Goal: Task Accomplishment & Management: Use online tool/utility

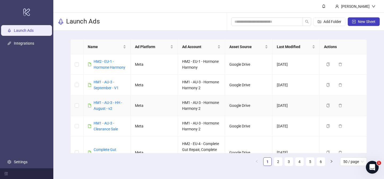
scroll to position [149, 0]
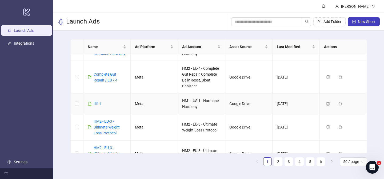
click at [96, 103] on link "US-1" at bounding box center [98, 103] width 8 height 4
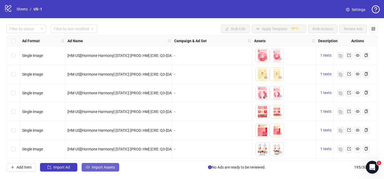
click at [109, 169] on span "Import Assets" at bounding box center [103, 167] width 23 height 4
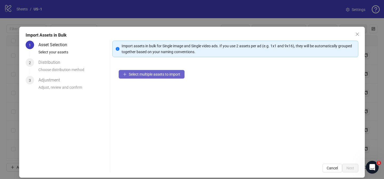
click at [183, 74] on button "Select multiple assets to import" at bounding box center [152, 74] width 66 height 9
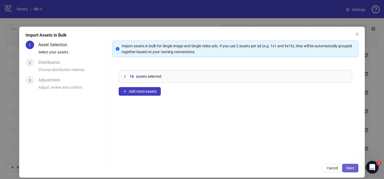
click at [353, 166] on span "Next" at bounding box center [350, 168] width 8 height 4
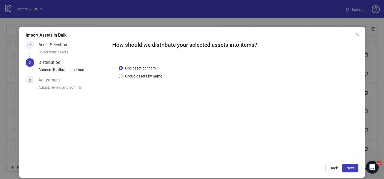
click at [153, 76] on span "Group assets by name" at bounding box center [143, 76] width 41 height 6
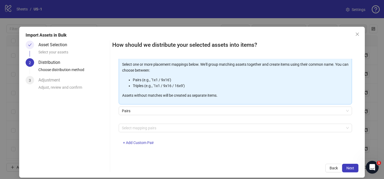
scroll to position [58, 0]
click at [157, 124] on div at bounding box center [233, 127] width 226 height 7
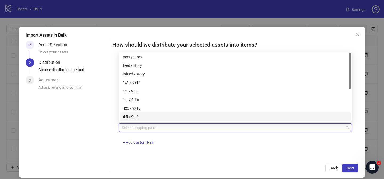
click at [157, 109] on div "4x5 / 9x16" at bounding box center [235, 108] width 225 height 6
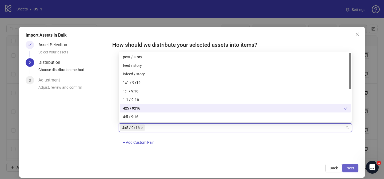
click at [352, 171] on button "Next" at bounding box center [350, 168] width 16 height 9
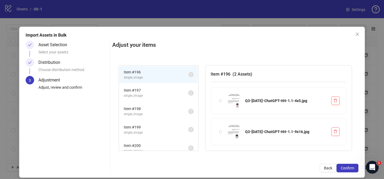
click at [352, 171] on button "Confirm" at bounding box center [348, 168] width 22 height 9
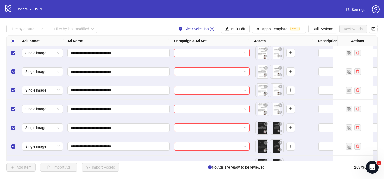
scroll to position [3631, 0]
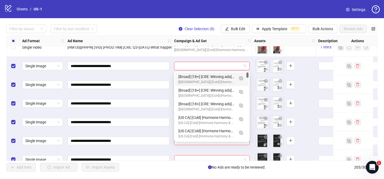
click at [197, 65] on input "search" at bounding box center [209, 66] width 64 height 8
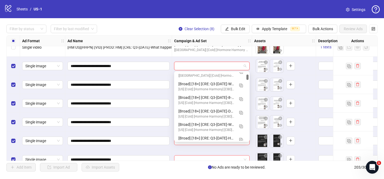
scroll to position [130, 0]
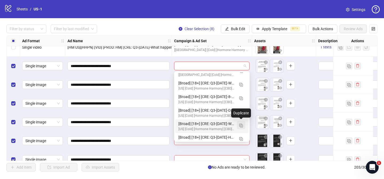
click at [241, 125] on img "button" at bounding box center [241, 126] width 4 height 4
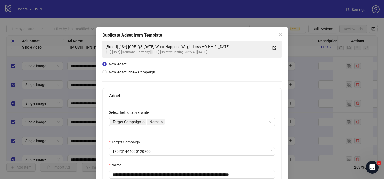
scroll to position [28, 0]
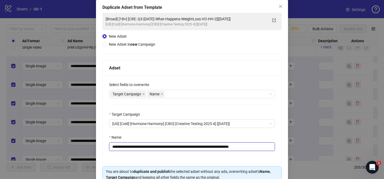
drag, startPoint x: 144, startPoint y: 147, endPoint x: 233, endPoint y: 147, distance: 88.6
click at [233, 147] on input "**********" at bounding box center [192, 146] width 166 height 9
paste input "text"
click at [199, 147] on input "**********" at bounding box center [192, 146] width 166 height 9
drag, startPoint x: 218, startPoint y: 148, endPoint x: 247, endPoint y: 148, distance: 29.1
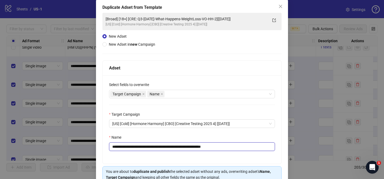
click at [247, 148] on input "**********" at bounding box center [192, 146] width 166 height 9
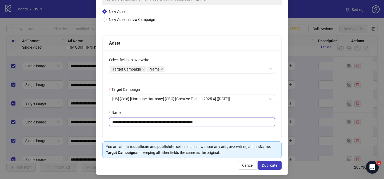
scroll to position [55, 0]
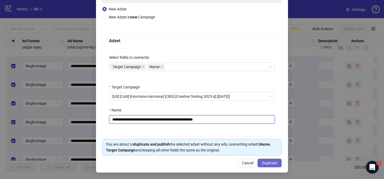
type input "**********"
click at [274, 163] on span "Duplicate" at bounding box center [269, 163] width 15 height 4
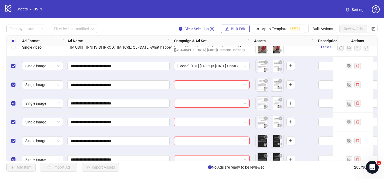
click at [237, 30] on span "Bulk Edit" at bounding box center [238, 29] width 14 height 4
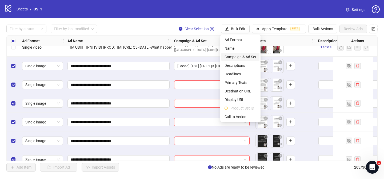
click at [243, 58] on span "Campaign & Ad Set" at bounding box center [241, 57] width 32 height 6
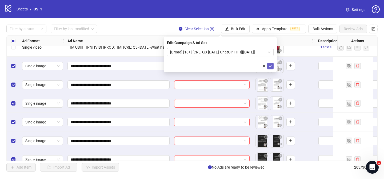
click at [269, 65] on icon "check" at bounding box center [271, 66] width 4 height 4
click at [33, 28] on div at bounding box center [23, 28] width 32 height 7
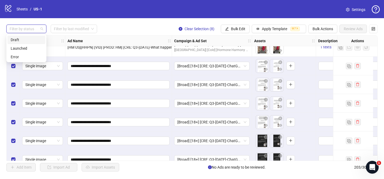
click at [30, 37] on div "Draft" at bounding box center [26, 40] width 31 height 6
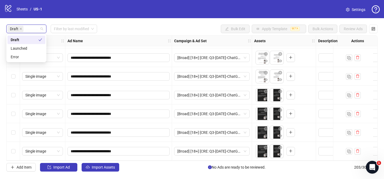
scroll to position [37, 0]
click at [117, 19] on div "**********" at bounding box center [192, 98] width 384 height 160
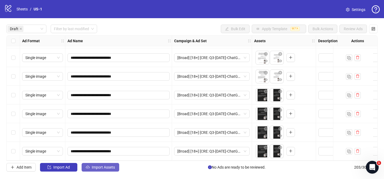
click at [111, 169] on button "Import Assets" at bounding box center [101, 167] width 38 height 9
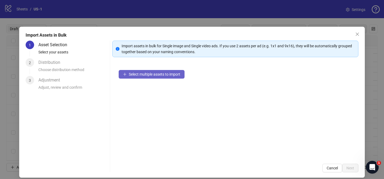
click at [180, 73] on span "Select multiple assets to import" at bounding box center [154, 74] width 51 height 4
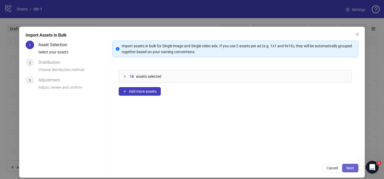
click at [350, 168] on span "Next" at bounding box center [350, 168] width 8 height 4
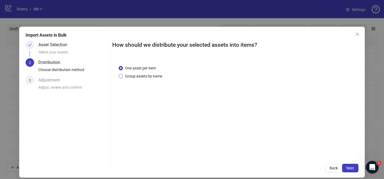
click at [153, 75] on span "Group assets by name" at bounding box center [143, 76] width 41 height 6
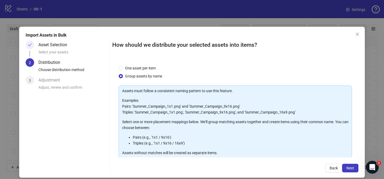
scroll to position [58, 0]
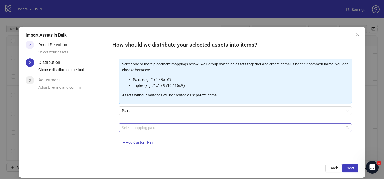
click at [158, 130] on div at bounding box center [233, 127] width 226 height 7
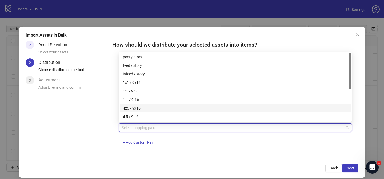
click at [164, 110] on div "4x5 / 9x16" at bounding box center [235, 108] width 225 height 6
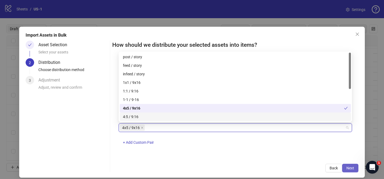
click at [348, 166] on span "Next" at bounding box center [350, 168] width 8 height 4
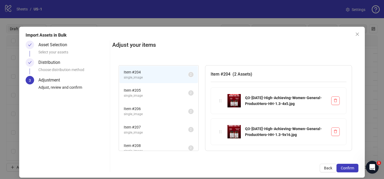
click at [348, 166] on span "Confirm" at bounding box center [347, 168] width 13 height 4
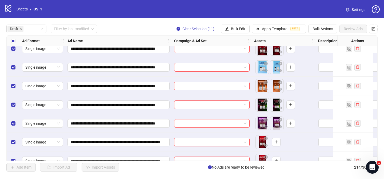
scroll to position [243, 0]
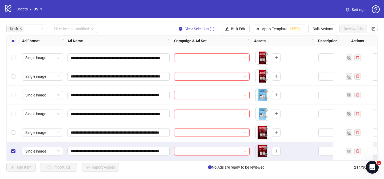
click at [13, 127] on div "Select row 18" at bounding box center [13, 132] width 13 height 19
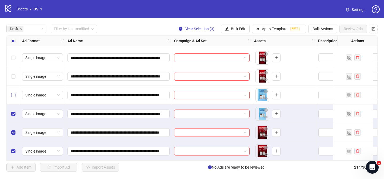
click at [13, 92] on label "Select row 16" at bounding box center [13, 95] width 4 height 6
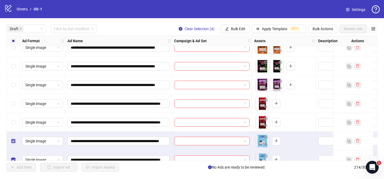
scroll to position [195, 0]
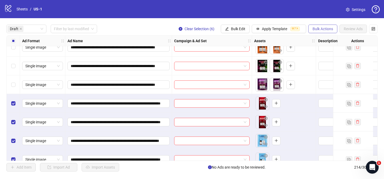
click at [317, 31] on span "Bulk Actions" at bounding box center [323, 29] width 21 height 4
click at [315, 39] on span "Delete" at bounding box center [330, 40] width 37 height 6
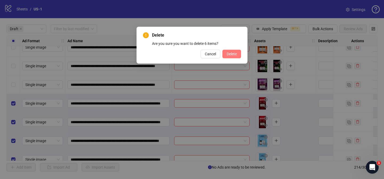
click at [238, 55] on button "Delete" at bounding box center [231, 54] width 19 height 9
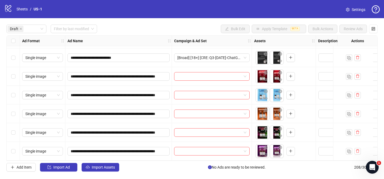
scroll to position [106, 0]
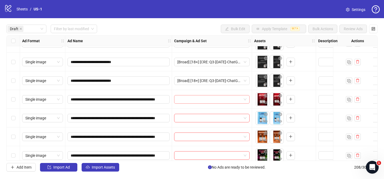
click at [216, 99] on input "search" at bounding box center [209, 99] width 64 height 8
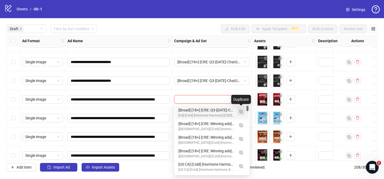
click at [240, 110] on img "button" at bounding box center [241, 112] width 4 height 4
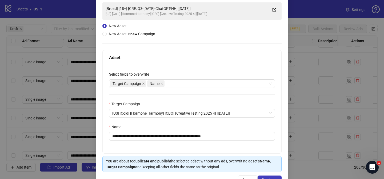
scroll to position [41, 0]
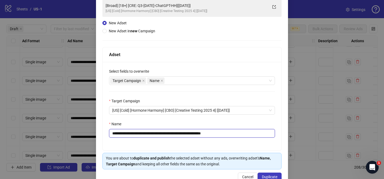
drag, startPoint x: 145, startPoint y: 133, endPoint x: 193, endPoint y: 130, distance: 48.6
click at [193, 130] on input "**********" at bounding box center [192, 133] width 166 height 9
paste input "**********"
drag, startPoint x: 262, startPoint y: 133, endPoint x: 294, endPoint y: 132, distance: 32.6
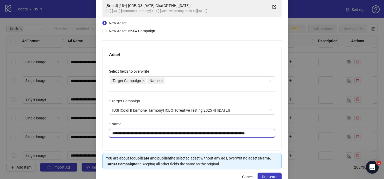
click at [294, 132] on div "**********" at bounding box center [192, 89] width 384 height 179
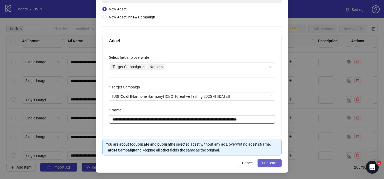
type input "**********"
click at [274, 161] on span "Duplicate" at bounding box center [269, 163] width 15 height 4
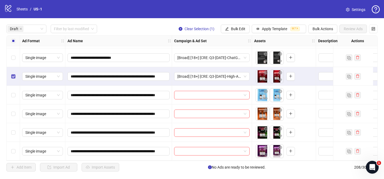
scroll to position [131, 0]
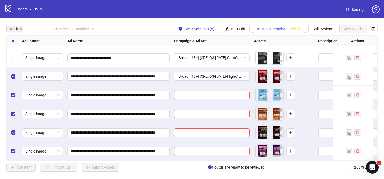
click at [266, 30] on span "Apply Template" at bounding box center [274, 29] width 25 height 4
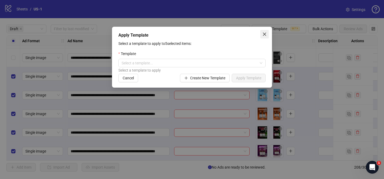
click at [262, 35] on span "Close" at bounding box center [264, 34] width 9 height 4
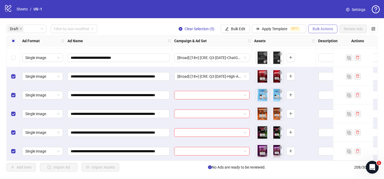
click at [319, 29] on span "Bulk Actions" at bounding box center [323, 29] width 21 height 4
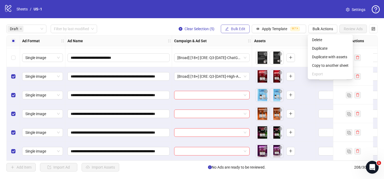
click at [244, 30] on span "Bulk Edit" at bounding box center [238, 29] width 14 height 4
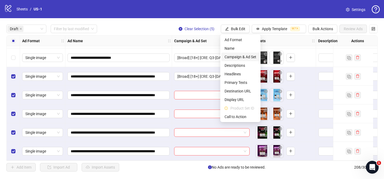
click at [248, 54] on span "Campaign & Ad Set" at bounding box center [241, 57] width 32 height 6
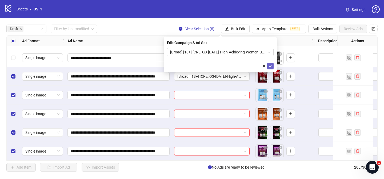
click at [270, 65] on icon "check" at bounding box center [271, 66] width 4 height 4
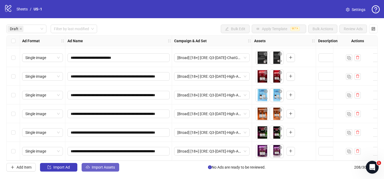
click at [108, 168] on span "Import Assets" at bounding box center [103, 167] width 23 height 4
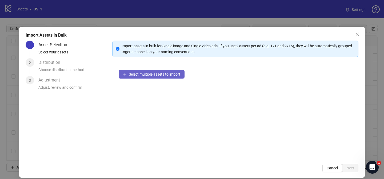
click at [165, 77] on button "Select multiple assets to import" at bounding box center [152, 74] width 66 height 9
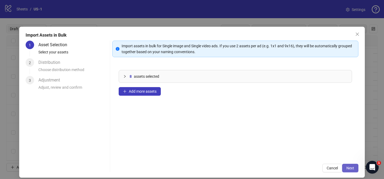
click at [351, 168] on span "Next" at bounding box center [350, 168] width 8 height 4
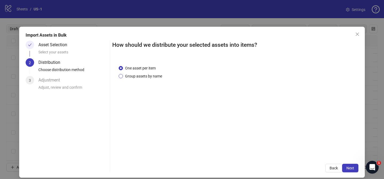
click at [157, 76] on span "Group assets by name" at bounding box center [143, 76] width 41 height 6
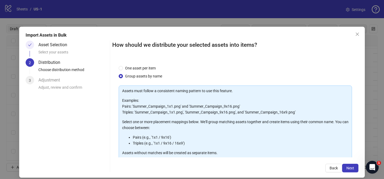
scroll to position [58, 0]
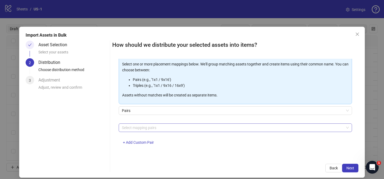
click at [161, 125] on div at bounding box center [233, 127] width 226 height 7
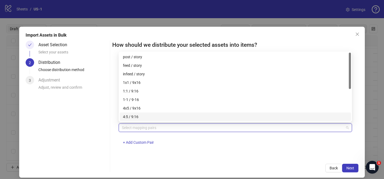
click at [153, 110] on div "4x5 / 9x16" at bounding box center [235, 108] width 225 height 6
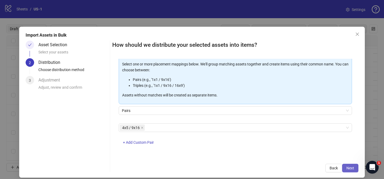
click at [349, 166] on span "Next" at bounding box center [350, 168] width 8 height 4
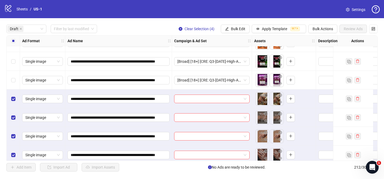
scroll to position [205, 0]
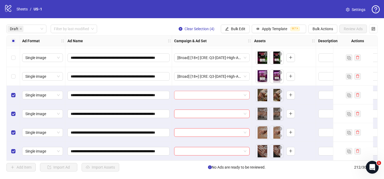
click at [227, 94] on input "search" at bounding box center [209, 95] width 64 height 8
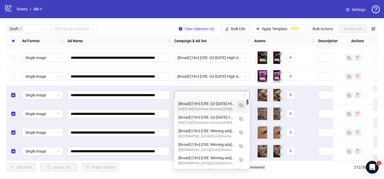
click at [242, 103] on img "button" at bounding box center [241, 105] width 4 height 4
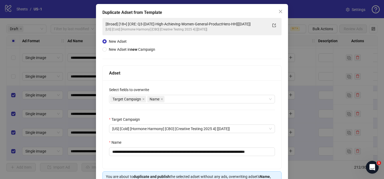
scroll to position [31, 0]
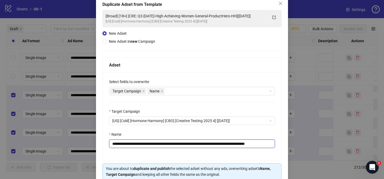
drag, startPoint x: 144, startPoint y: 144, endPoint x: 253, endPoint y: 144, distance: 108.6
click at [253, 144] on input "**********" at bounding box center [192, 143] width 166 height 9
paste input "text"
drag, startPoint x: 262, startPoint y: 144, endPoint x: 281, endPoint y: 142, distance: 19.3
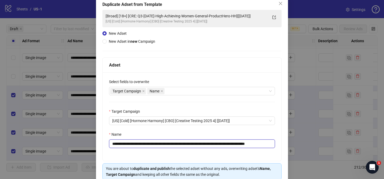
click at [277, 144] on div "**********" at bounding box center [192, 116] width 179 height 88
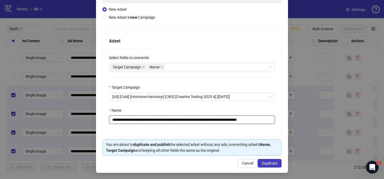
scroll to position [55, 0]
type input "**********"
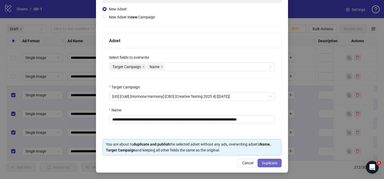
click at [271, 159] on button "Duplicate" at bounding box center [270, 162] width 24 height 9
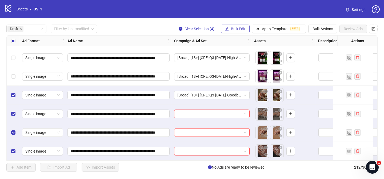
click at [240, 30] on span "Bulk Edit" at bounding box center [238, 29] width 14 height 4
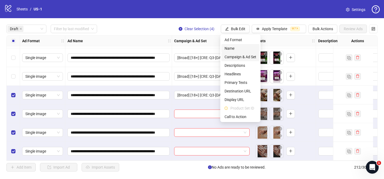
click at [246, 54] on span "Campaign & Ad Set" at bounding box center [241, 57] width 32 height 6
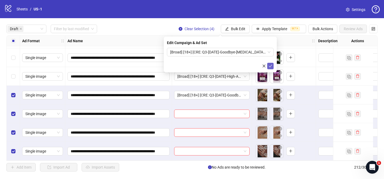
click at [270, 65] on icon "check" at bounding box center [271, 66] width 4 height 4
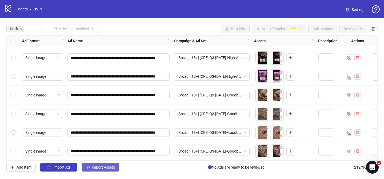
click at [109, 167] on span "Import Assets" at bounding box center [103, 167] width 23 height 4
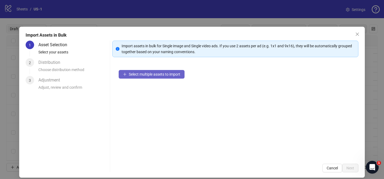
click at [160, 73] on span "Select multiple assets to import" at bounding box center [154, 74] width 51 height 4
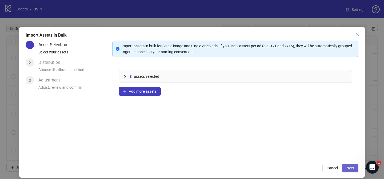
click at [344, 167] on button "Next" at bounding box center [350, 168] width 16 height 9
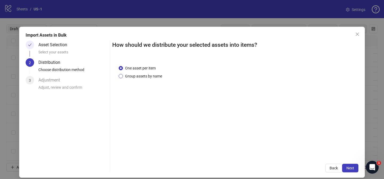
click at [154, 78] on span "Group assets by name" at bounding box center [143, 76] width 41 height 6
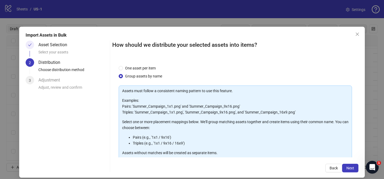
scroll to position [58, 0]
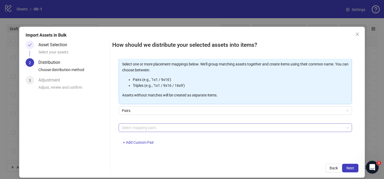
click at [171, 128] on div at bounding box center [233, 127] width 226 height 7
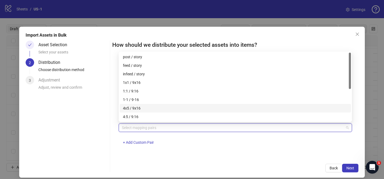
click at [159, 106] on div "4x5 / 9x16" at bounding box center [235, 108] width 225 height 6
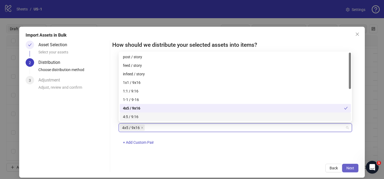
click at [349, 164] on button "Next" at bounding box center [350, 168] width 16 height 9
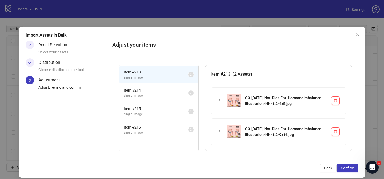
click at [349, 164] on button "Confirm" at bounding box center [348, 168] width 22 height 9
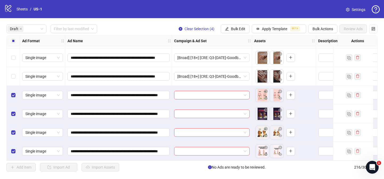
scroll to position [280, 0]
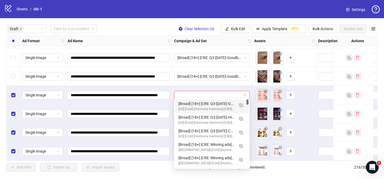
click at [201, 93] on input "search" at bounding box center [209, 95] width 64 height 8
click at [241, 105] on img "button" at bounding box center [241, 105] width 4 height 4
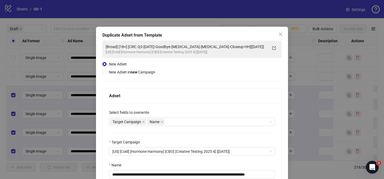
scroll to position [26, 0]
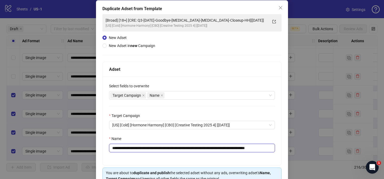
drag, startPoint x: 145, startPoint y: 148, endPoint x: 251, endPoint y: 147, distance: 106.2
click at [251, 147] on input "**********" at bounding box center [192, 148] width 166 height 9
paste input "**"
drag, startPoint x: 260, startPoint y: 149, endPoint x: 292, endPoint y: 149, distance: 31.5
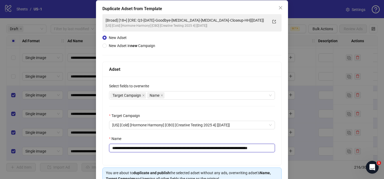
click at [292, 149] on div "**********" at bounding box center [192, 89] width 384 height 179
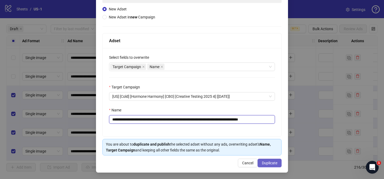
type input "**********"
click at [270, 165] on button "Duplicate" at bounding box center [270, 162] width 24 height 9
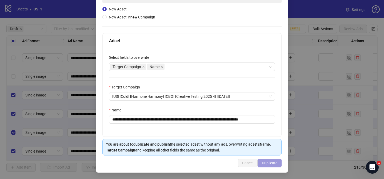
scroll to position [0, 0]
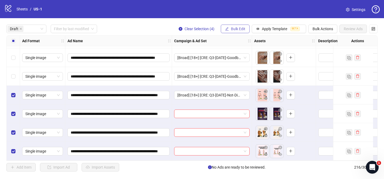
click at [241, 29] on span "Bulk Edit" at bounding box center [238, 29] width 14 height 4
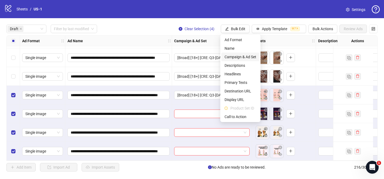
click at [243, 59] on span "Campaign & Ad Set" at bounding box center [241, 57] width 32 height 6
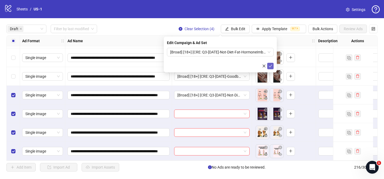
click at [270, 65] on icon "check" at bounding box center [271, 66] width 4 height 4
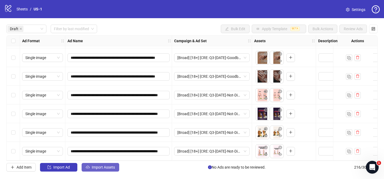
click at [114, 168] on span "Import Assets" at bounding box center [103, 167] width 23 height 4
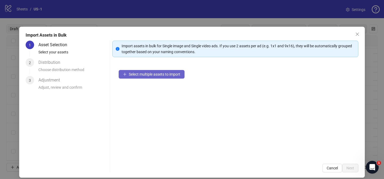
click at [167, 74] on span "Select multiple assets to import" at bounding box center [154, 74] width 51 height 4
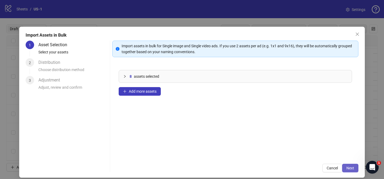
click at [346, 168] on button "Next" at bounding box center [350, 168] width 16 height 9
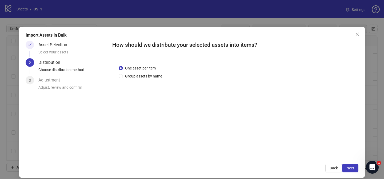
click at [148, 79] on div "One asset per item Group assets by name" at bounding box center [235, 108] width 246 height 99
click at [149, 77] on span "Group assets by name" at bounding box center [143, 76] width 41 height 6
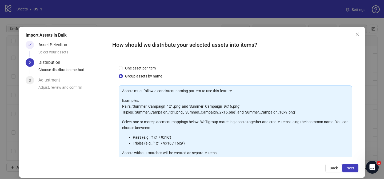
scroll to position [58, 0]
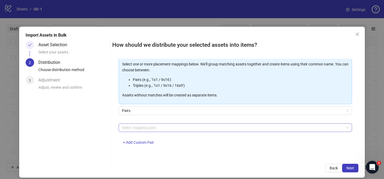
click at [154, 129] on div at bounding box center [233, 127] width 226 height 7
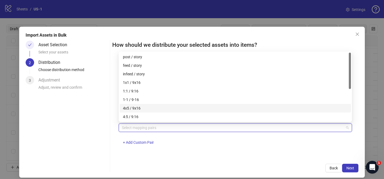
click at [143, 108] on div "4x5 / 9x16" at bounding box center [235, 108] width 225 height 6
click at [351, 166] on span "Next" at bounding box center [350, 168] width 8 height 4
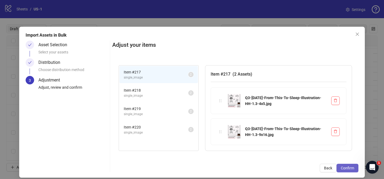
click at [348, 168] on span "Confirm" at bounding box center [347, 168] width 13 height 4
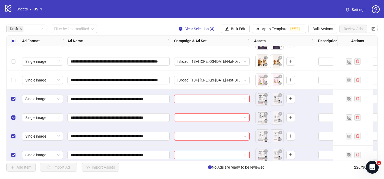
scroll to position [355, 0]
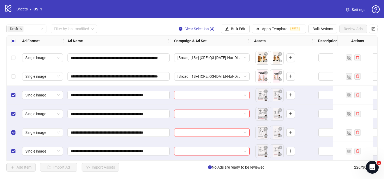
click at [210, 92] on input "search" at bounding box center [209, 95] width 64 height 8
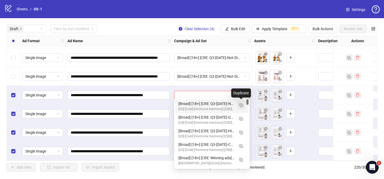
click at [243, 104] on button "button" at bounding box center [241, 105] width 9 height 9
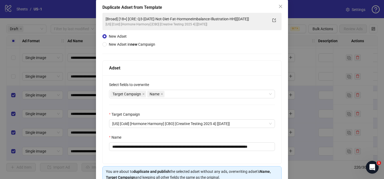
scroll to position [33, 0]
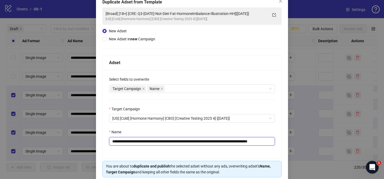
drag, startPoint x: 145, startPoint y: 142, endPoint x: 160, endPoint y: 140, distance: 15.0
click at [160, 140] on input "**********" at bounding box center [192, 141] width 166 height 9
drag, startPoint x: 145, startPoint y: 141, endPoint x: 251, endPoint y: 143, distance: 106.2
click at [251, 143] on input "**********" at bounding box center [192, 141] width 166 height 9
paste input "text"
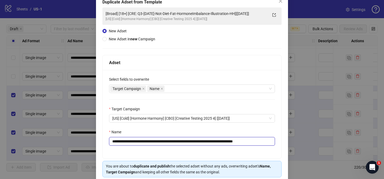
drag, startPoint x: 254, startPoint y: 142, endPoint x: 285, endPoint y: 142, distance: 30.9
click at [285, 142] on div "**********" at bounding box center [192, 94] width 192 height 201
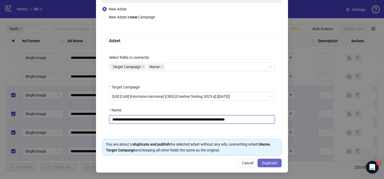
type input "**********"
click at [272, 162] on span "Duplicate" at bounding box center [269, 163] width 15 height 4
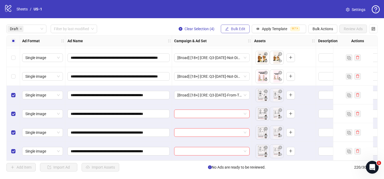
click at [237, 30] on span "Bulk Edit" at bounding box center [238, 29] width 14 height 4
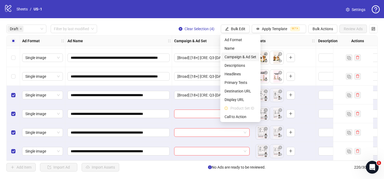
click at [247, 54] on li "Campaign & Ad Set" at bounding box center [240, 57] width 38 height 9
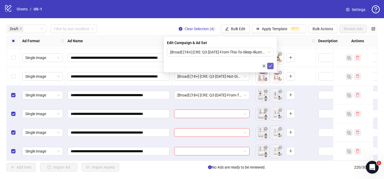
click at [272, 66] on icon "check" at bounding box center [271, 66] width 4 height 4
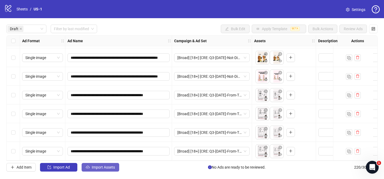
click at [108, 164] on button "Import Assets" at bounding box center [101, 167] width 38 height 9
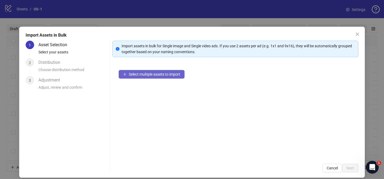
click at [173, 72] on span "Select multiple assets to import" at bounding box center [154, 74] width 51 height 4
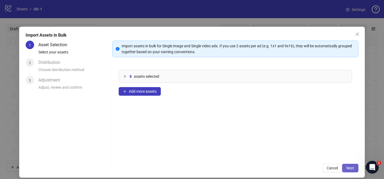
click at [348, 166] on span "Next" at bounding box center [350, 168] width 8 height 4
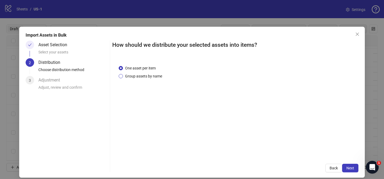
click at [155, 75] on span "Group assets by name" at bounding box center [143, 76] width 41 height 6
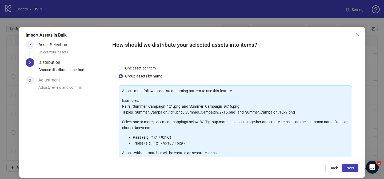
scroll to position [58, 0]
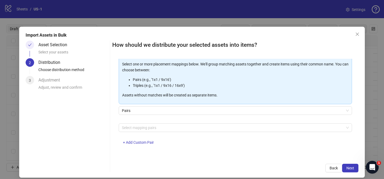
click at [164, 135] on div "Select mapping pairs + Add Custom Pair" at bounding box center [235, 137] width 233 height 28
click at [164, 130] on div at bounding box center [233, 127] width 226 height 7
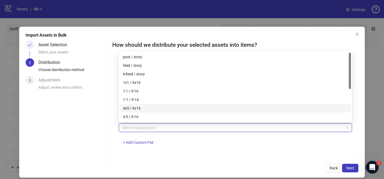
click at [154, 110] on div "4x5 / 9x16" at bounding box center [235, 108] width 225 height 6
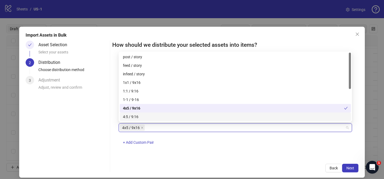
click at [350, 163] on div "How should we distribute your selected assets into items? One asset per item Gr…" at bounding box center [235, 107] width 246 height 132
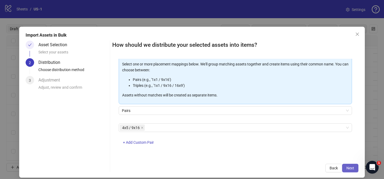
click at [351, 164] on button "Next" at bounding box center [350, 168] width 16 height 9
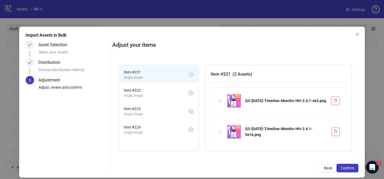
click at [351, 164] on button "Confirm" at bounding box center [348, 168] width 22 height 9
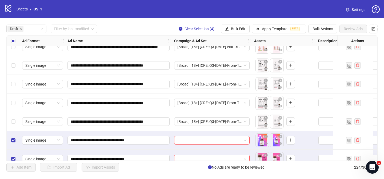
scroll to position [429, 0]
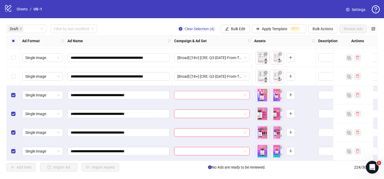
click at [202, 91] on input "search" at bounding box center [209, 95] width 64 height 8
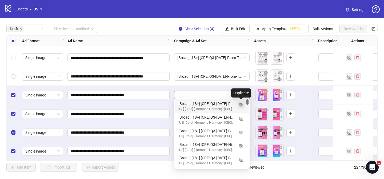
click at [241, 107] on button "button" at bounding box center [241, 105] width 9 height 9
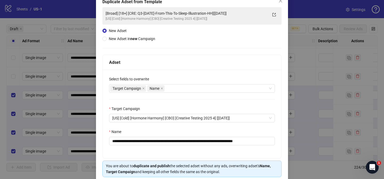
scroll to position [38, 0]
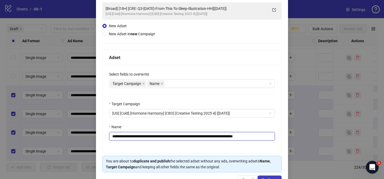
drag, startPoint x: 144, startPoint y: 136, endPoint x: 229, endPoint y: 136, distance: 84.3
click at [229, 136] on input "**********" at bounding box center [192, 136] width 166 height 9
paste input "text"
drag, startPoint x: 237, startPoint y: 137, endPoint x: 262, endPoint y: 137, distance: 25.1
click at [262, 137] on input "**********" at bounding box center [192, 136] width 166 height 9
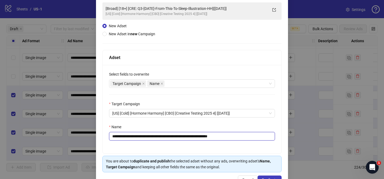
scroll to position [55, 0]
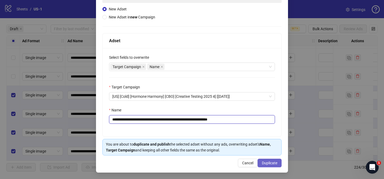
type input "**********"
click at [275, 161] on span "Duplicate" at bounding box center [269, 163] width 15 height 4
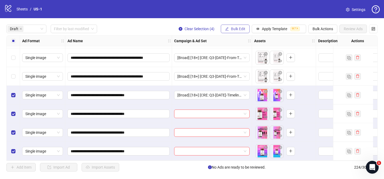
click at [238, 29] on span "Bulk Edit" at bounding box center [238, 29] width 14 height 4
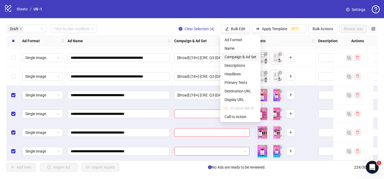
click at [242, 57] on span "Campaign & Ad Set" at bounding box center [241, 57] width 32 height 6
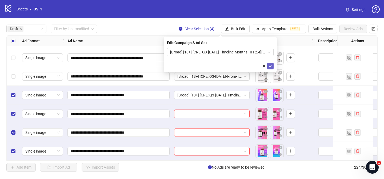
click at [270, 66] on icon "check" at bounding box center [270, 66] width 3 height 3
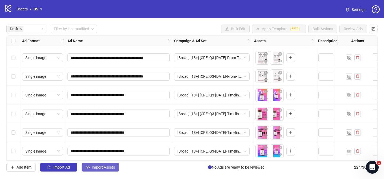
click at [100, 168] on span "Import Assets" at bounding box center [103, 167] width 23 height 4
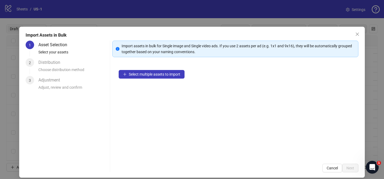
click at [172, 66] on div "Select multiple assets to import" at bounding box center [235, 110] width 246 height 94
click at [171, 74] on span "Select multiple assets to import" at bounding box center [154, 74] width 51 height 4
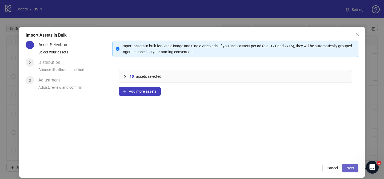
click at [353, 168] on span "Next" at bounding box center [350, 168] width 8 height 4
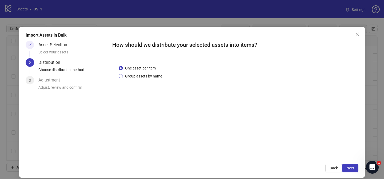
click at [151, 74] on span "Group assets by name" at bounding box center [143, 76] width 41 height 6
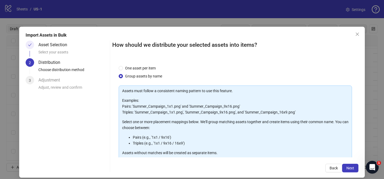
scroll to position [58, 0]
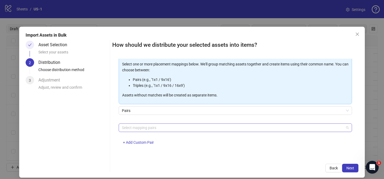
click at [153, 128] on div at bounding box center [233, 127] width 226 height 7
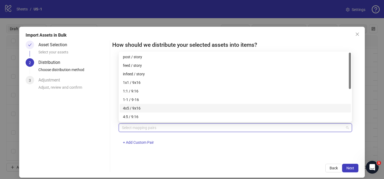
click at [153, 109] on div "4x5 / 9x16" at bounding box center [235, 108] width 225 height 6
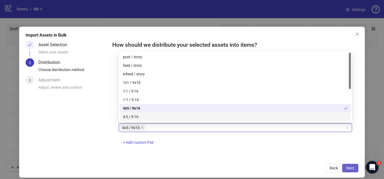
click at [349, 167] on span "Next" at bounding box center [350, 168] width 8 height 4
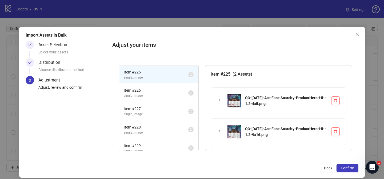
click at [349, 167] on span "Confirm" at bounding box center [347, 168] width 13 height 4
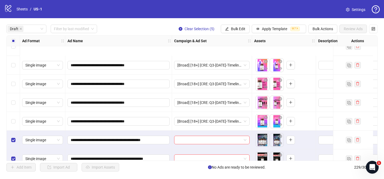
scroll to position [523, 0]
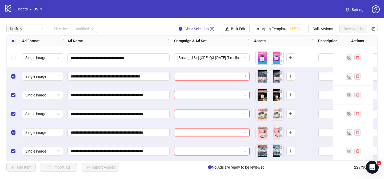
click at [198, 75] on input "search" at bounding box center [209, 76] width 64 height 8
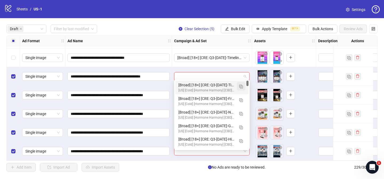
click at [244, 86] on button "button" at bounding box center [241, 86] width 9 height 9
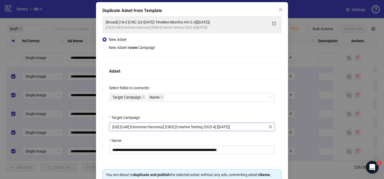
scroll to position [26, 0]
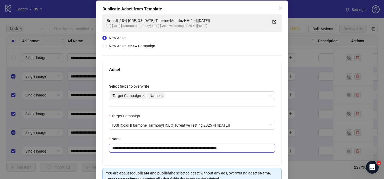
drag, startPoint x: 145, startPoint y: 148, endPoint x: 213, endPoint y: 146, distance: 68.1
click at [213, 146] on input "**********" at bounding box center [192, 148] width 166 height 9
paste input "**********"
drag, startPoint x: 258, startPoint y: 149, endPoint x: 278, endPoint y: 149, distance: 19.2
click at [278, 149] on div "**********" at bounding box center [192, 121] width 179 height 88
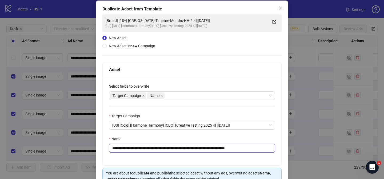
scroll to position [55, 0]
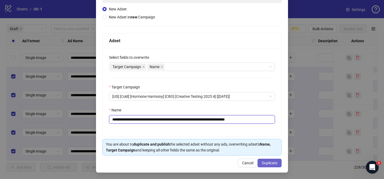
type input "**********"
click at [275, 163] on span "Duplicate" at bounding box center [269, 163] width 15 height 4
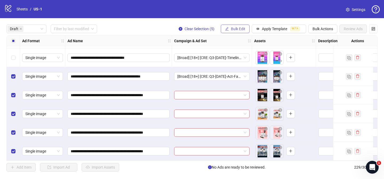
click at [242, 27] on span "Bulk Edit" at bounding box center [238, 29] width 14 height 4
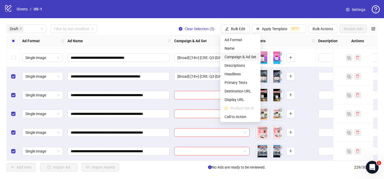
click at [252, 55] on span "Campaign & Ad Set" at bounding box center [241, 57] width 32 height 6
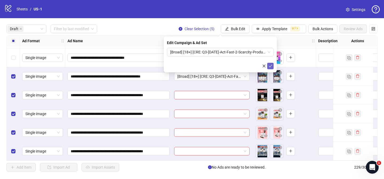
click at [273, 66] on button "submit" at bounding box center [270, 66] width 6 height 6
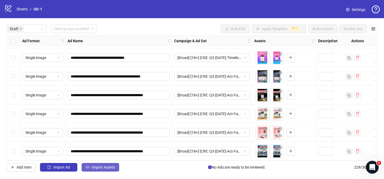
click at [114, 167] on span "Import Assets" at bounding box center [103, 167] width 23 height 4
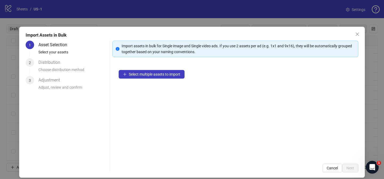
click at [161, 66] on div "Select multiple assets to import" at bounding box center [235, 110] width 246 height 94
click at [161, 72] on span "Select multiple assets to import" at bounding box center [154, 74] width 51 height 4
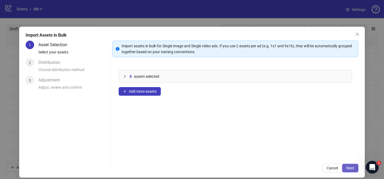
click at [351, 165] on button "Next" at bounding box center [350, 168] width 16 height 9
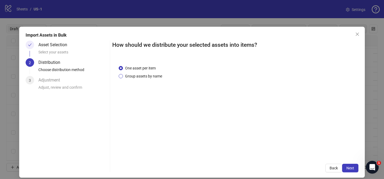
click at [152, 77] on span "Group assets by name" at bounding box center [143, 76] width 41 height 6
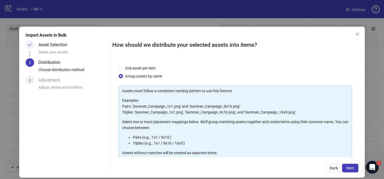
scroll to position [58, 0]
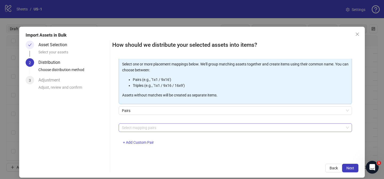
click at [163, 128] on div at bounding box center [233, 127] width 226 height 7
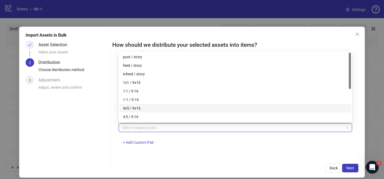
click at [142, 106] on div "4x5 / 9x16" at bounding box center [235, 108] width 225 height 6
click at [351, 170] on span "Next" at bounding box center [350, 168] width 8 height 4
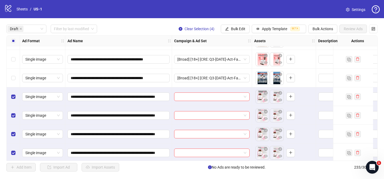
scroll to position [598, 0]
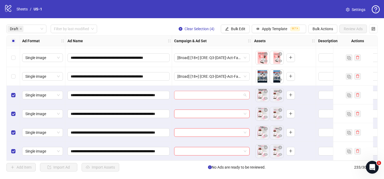
click at [222, 91] on input "search" at bounding box center [209, 95] width 64 height 8
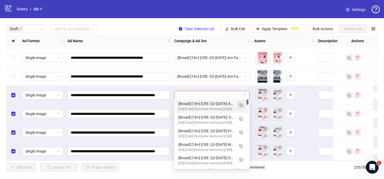
click at [241, 104] on img "button" at bounding box center [241, 105] width 4 height 4
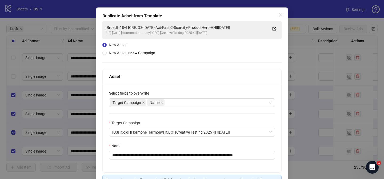
scroll to position [32, 0]
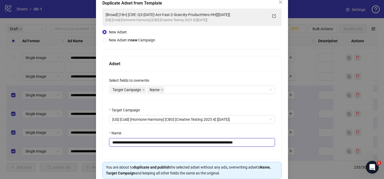
drag, startPoint x: 145, startPoint y: 142, endPoint x: 232, endPoint y: 142, distance: 87.0
click at [232, 142] on input "**********" at bounding box center [192, 142] width 166 height 9
paste input "*********"
drag, startPoint x: 260, startPoint y: 142, endPoint x: 275, endPoint y: 142, distance: 14.9
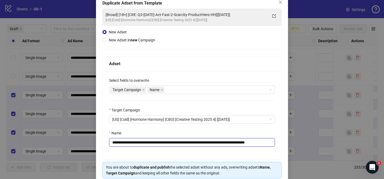
click at [275, 142] on div "**********" at bounding box center [192, 115] width 179 height 88
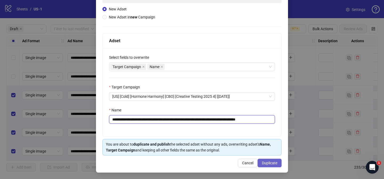
type input "**********"
click at [272, 165] on button "Duplicate" at bounding box center [270, 162] width 24 height 9
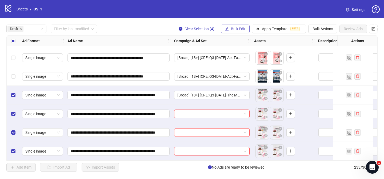
click at [238, 30] on span "Bulk Edit" at bounding box center [238, 29] width 14 height 4
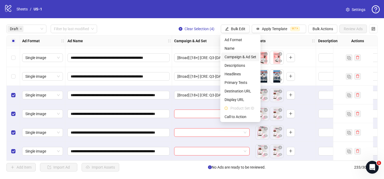
click at [241, 57] on span "Campaign & Ad Set" at bounding box center [241, 57] width 32 height 6
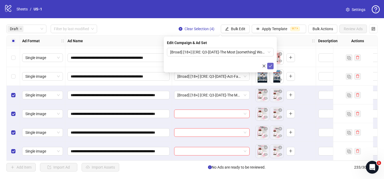
click at [272, 67] on span "submit" at bounding box center [271, 66] width 4 height 4
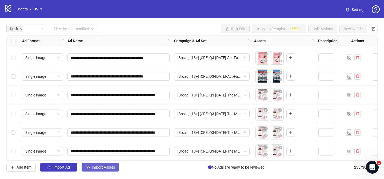
click at [95, 164] on button "Import Assets" at bounding box center [101, 167] width 38 height 9
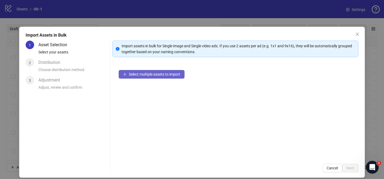
click at [175, 70] on button "Select multiple assets to import" at bounding box center [152, 74] width 66 height 9
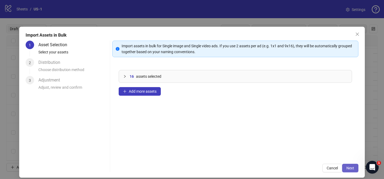
click at [349, 167] on span "Next" at bounding box center [350, 168] width 8 height 4
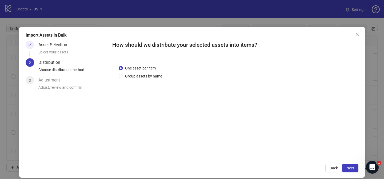
click at [146, 80] on div "One asset per item Group assets by name" at bounding box center [235, 108] width 246 height 99
click at [146, 78] on span "Group assets by name" at bounding box center [143, 76] width 41 height 6
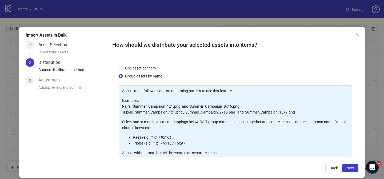
scroll to position [58, 0]
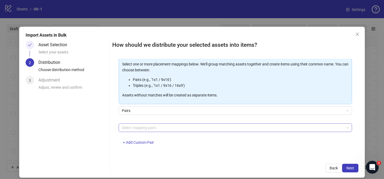
click at [150, 126] on div at bounding box center [233, 127] width 226 height 7
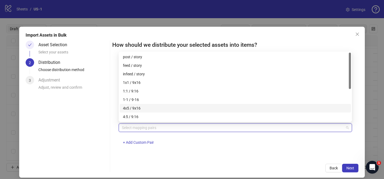
click at [153, 105] on div "4x5 / 9x16" at bounding box center [235, 108] width 225 height 6
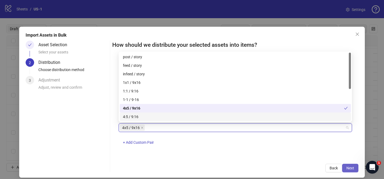
click at [350, 167] on span "Next" at bounding box center [350, 168] width 8 height 4
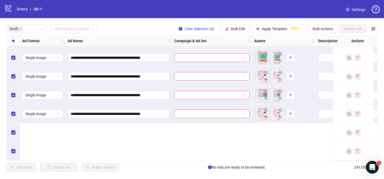
scroll to position [678, 0]
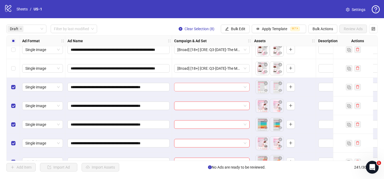
click at [208, 85] on input "search" at bounding box center [209, 87] width 64 height 8
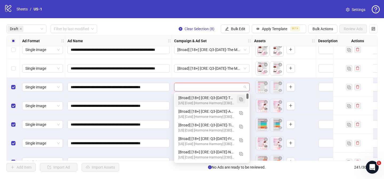
click at [241, 99] on img "button" at bounding box center [241, 99] width 4 height 4
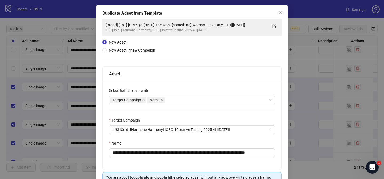
scroll to position [30, 0]
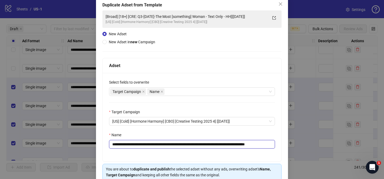
drag, startPoint x: 144, startPoint y: 144, endPoint x: 248, endPoint y: 143, distance: 104.0
click at [248, 143] on input "**********" at bounding box center [192, 144] width 166 height 9
paste input "text"
drag, startPoint x: 250, startPoint y: 145, endPoint x: 271, endPoint y: 145, distance: 20.5
click at [271, 145] on input "**********" at bounding box center [192, 144] width 166 height 9
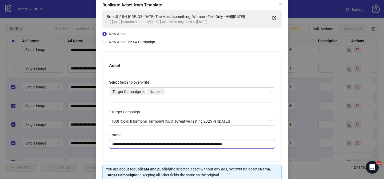
scroll to position [55, 0]
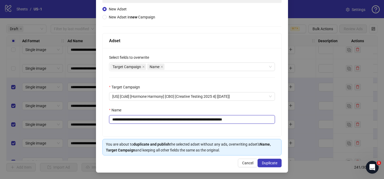
type input "**********"
click at [274, 168] on div "**********" at bounding box center [192, 72] width 192 height 201
click at [276, 165] on button "Duplicate" at bounding box center [270, 162] width 24 height 9
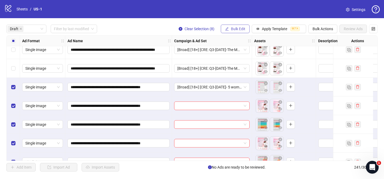
click at [241, 29] on span "Bulk Edit" at bounding box center [238, 29] width 14 height 4
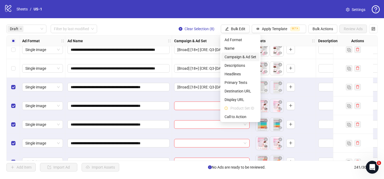
click at [252, 57] on span "Campaign & Ad Set" at bounding box center [241, 57] width 32 height 6
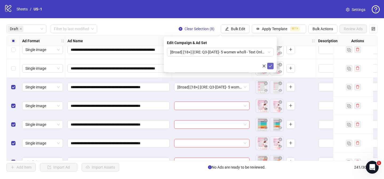
click at [272, 66] on icon "check" at bounding box center [271, 66] width 4 height 4
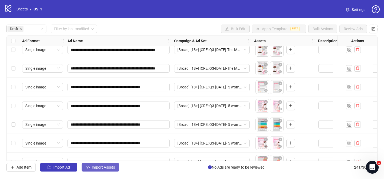
click at [110, 166] on span "Import Assets" at bounding box center [103, 167] width 23 height 4
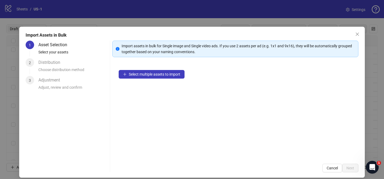
click at [172, 79] on div "Select multiple assets to import" at bounding box center [235, 110] width 246 height 94
click at [173, 75] on span "Select multiple assets to import" at bounding box center [154, 74] width 51 height 4
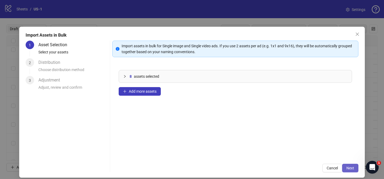
click at [356, 168] on button "Next" at bounding box center [350, 168] width 16 height 9
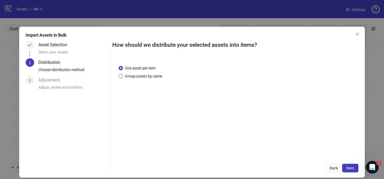
click at [150, 76] on span "Group assets by name" at bounding box center [143, 76] width 41 height 6
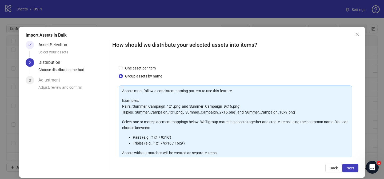
scroll to position [58, 0]
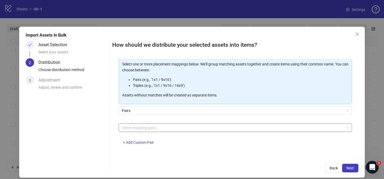
click at [160, 126] on div at bounding box center [233, 127] width 226 height 7
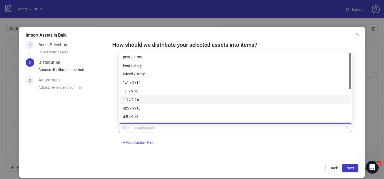
click at [147, 110] on div "4x5 / 9x16" at bounding box center [235, 108] width 225 height 6
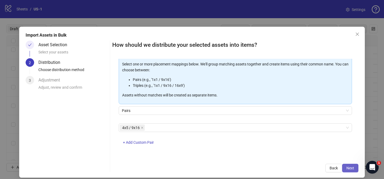
click at [351, 169] on span "Next" at bounding box center [350, 168] width 8 height 4
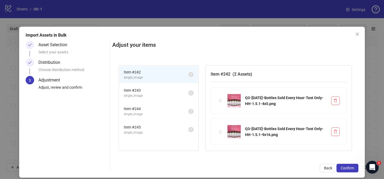
click at [351, 169] on span "Confirm" at bounding box center [347, 168] width 13 height 4
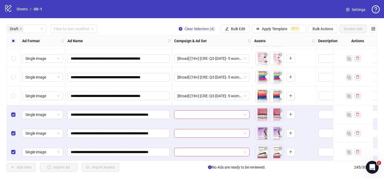
scroll to position [822, 0]
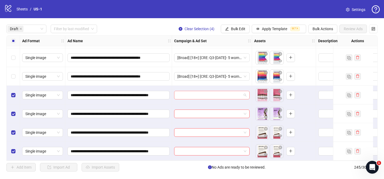
click at [213, 93] on input "search" at bounding box center [209, 95] width 64 height 8
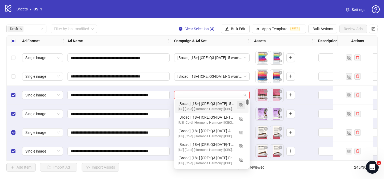
click at [240, 105] on img "button" at bounding box center [241, 105] width 4 height 4
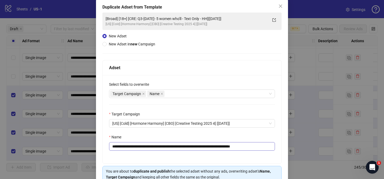
scroll to position [32, 0]
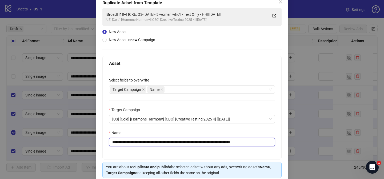
drag, startPoint x: 144, startPoint y: 142, endPoint x: 225, endPoint y: 142, distance: 80.3
click at [225, 142] on input "**********" at bounding box center [192, 142] width 166 height 9
paste input "********"
drag, startPoint x: 262, startPoint y: 143, endPoint x: 289, endPoint y: 141, distance: 27.3
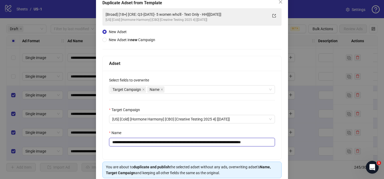
click at [289, 141] on div "**********" at bounding box center [192, 89] width 384 height 179
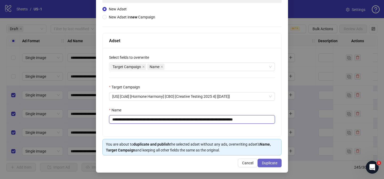
type input "**********"
click at [273, 163] on span "Duplicate" at bounding box center [269, 163] width 15 height 4
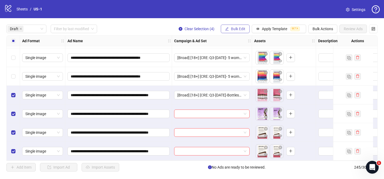
click at [240, 32] on button "Bulk Edit" at bounding box center [235, 29] width 29 height 9
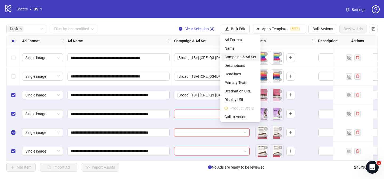
click at [246, 55] on span "Campaign & Ad Set" at bounding box center [241, 57] width 32 height 6
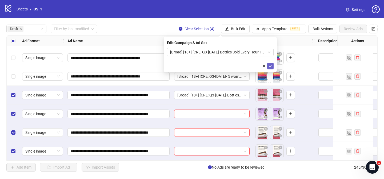
click at [273, 66] on button "submit" at bounding box center [270, 66] width 6 height 6
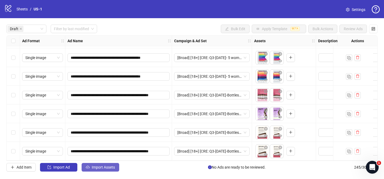
click at [105, 169] on button "Import Assets" at bounding box center [101, 167] width 38 height 9
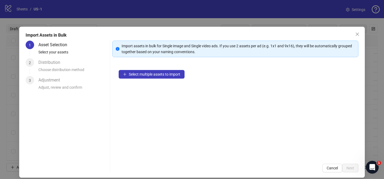
click at [172, 69] on div "Select multiple assets to import" at bounding box center [235, 110] width 246 height 94
click at [172, 72] on span "Select multiple assets to import" at bounding box center [154, 74] width 51 height 4
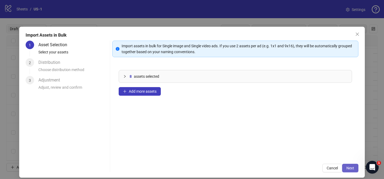
click at [348, 169] on span "Next" at bounding box center [350, 168] width 8 height 4
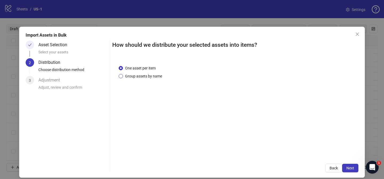
click at [145, 74] on span "Group assets by name" at bounding box center [143, 76] width 41 height 6
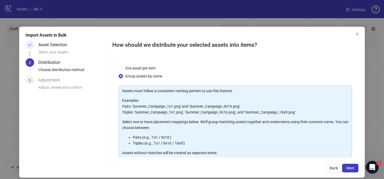
scroll to position [58, 0]
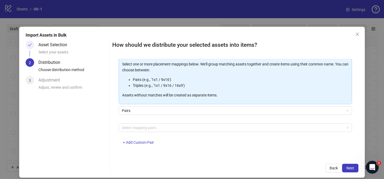
click at [157, 132] on div "Select mapping pairs + Add Custom Pair" at bounding box center [235, 137] width 233 height 28
click at [158, 128] on div at bounding box center [233, 127] width 226 height 7
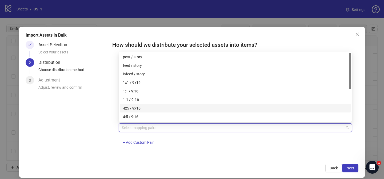
click at [165, 106] on div "4x5 / 9x16" at bounding box center [235, 108] width 225 height 6
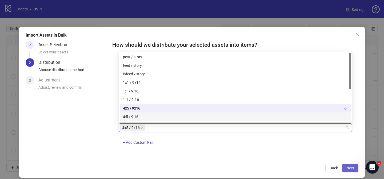
click at [354, 167] on span "Next" at bounding box center [350, 168] width 8 height 4
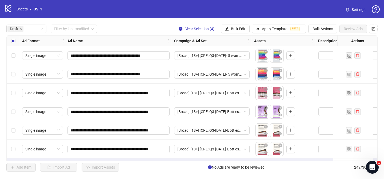
scroll to position [896, 0]
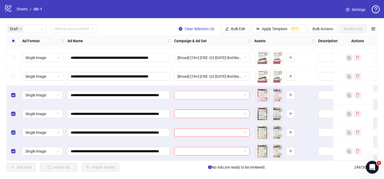
click at [211, 93] on input "search" at bounding box center [209, 95] width 64 height 8
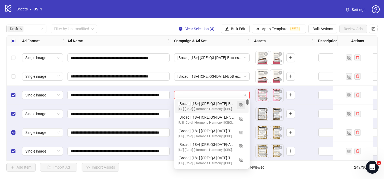
click at [242, 105] on img "button" at bounding box center [241, 105] width 4 height 4
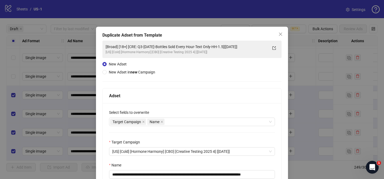
scroll to position [27, 0]
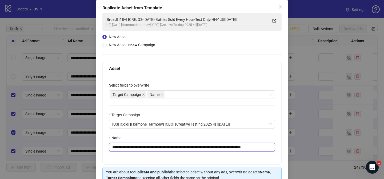
drag, startPoint x: 144, startPoint y: 148, endPoint x: 240, endPoint y: 148, distance: 95.5
click at [240, 148] on input "**********" at bounding box center [192, 147] width 166 height 9
paste input "**********"
drag, startPoint x: 261, startPoint y: 148, endPoint x: 284, endPoint y: 148, distance: 22.4
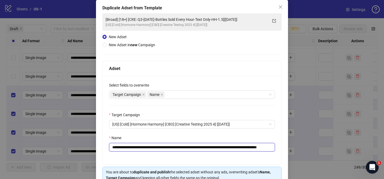
click at [284, 148] on div "**********" at bounding box center [192, 99] width 192 height 201
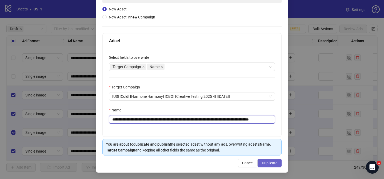
type input "**********"
click at [274, 163] on span "Duplicate" at bounding box center [269, 163] width 15 height 4
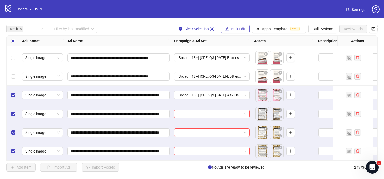
click at [242, 29] on span "Bulk Edit" at bounding box center [238, 29] width 14 height 4
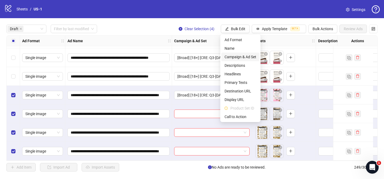
click at [246, 56] on span "Campaign & Ad Set" at bounding box center [241, 57] width 32 height 6
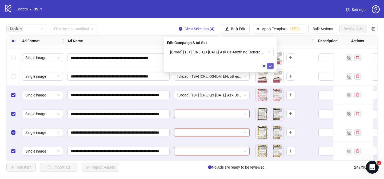
click at [270, 65] on icon "check" at bounding box center [271, 66] width 4 height 4
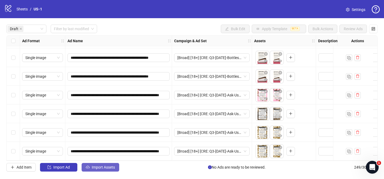
click at [112, 168] on span "Import Assets" at bounding box center [103, 167] width 23 height 4
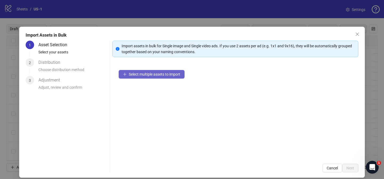
click at [161, 74] on span "Select multiple assets to import" at bounding box center [154, 74] width 51 height 4
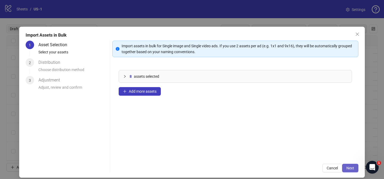
click at [349, 168] on span "Next" at bounding box center [350, 168] width 8 height 4
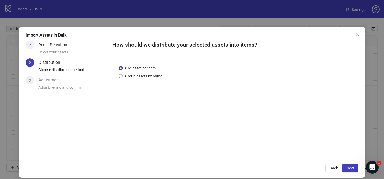
click at [157, 75] on span "Group assets by name" at bounding box center [143, 76] width 41 height 6
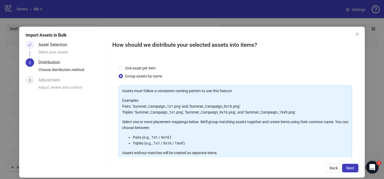
scroll to position [58, 0]
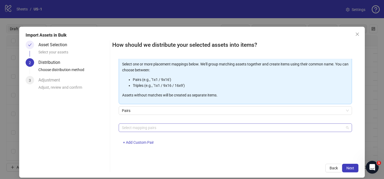
click at [162, 130] on div at bounding box center [233, 127] width 226 height 7
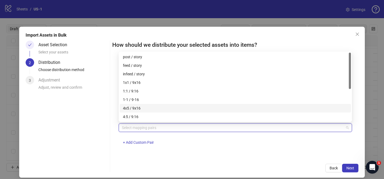
click at [164, 110] on div "4x5 / 9x16" at bounding box center [235, 108] width 225 height 6
click at [350, 167] on span "Next" at bounding box center [350, 168] width 8 height 4
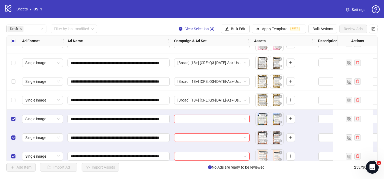
scroll to position [971, 0]
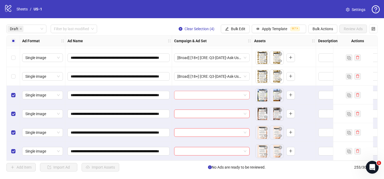
click at [221, 93] on input "search" at bounding box center [209, 95] width 64 height 8
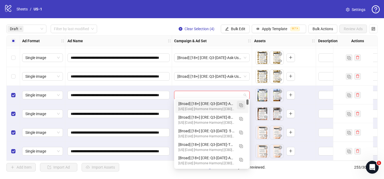
click at [242, 105] on img "button" at bounding box center [241, 105] width 4 height 4
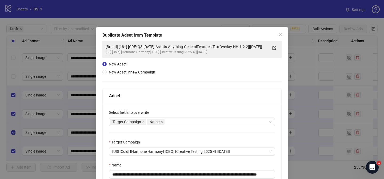
scroll to position [18, 0]
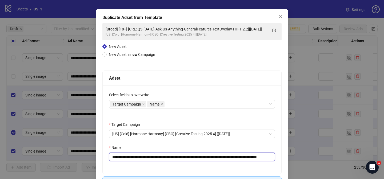
drag, startPoint x: 145, startPoint y: 157, endPoint x: 263, endPoint y: 156, distance: 117.9
click at [263, 156] on input "**********" at bounding box center [192, 156] width 166 height 9
paste input "text"
drag, startPoint x: 261, startPoint y: 157, endPoint x: 293, endPoint y: 157, distance: 32.0
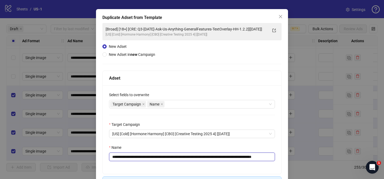
click at [293, 157] on div "**********" at bounding box center [192, 89] width 384 height 179
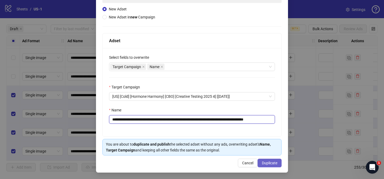
type input "**********"
click at [268, 165] on button "Duplicate" at bounding box center [270, 162] width 24 height 9
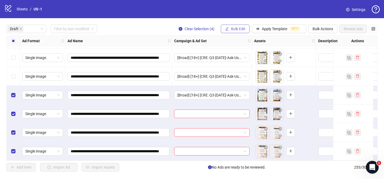
click at [236, 31] on button "Bulk Edit" at bounding box center [235, 29] width 29 height 9
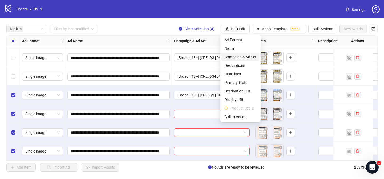
click at [248, 56] on span "Campaign & Ad Set" at bounding box center [241, 57] width 32 height 6
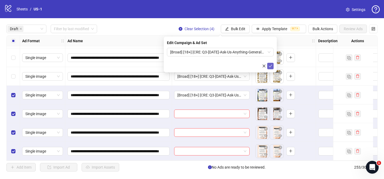
click at [270, 65] on icon "check" at bounding box center [271, 66] width 4 height 4
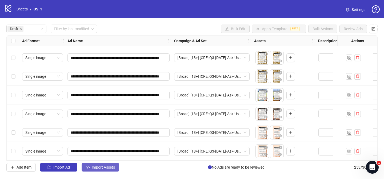
click at [109, 170] on button "Import Assets" at bounding box center [101, 167] width 38 height 9
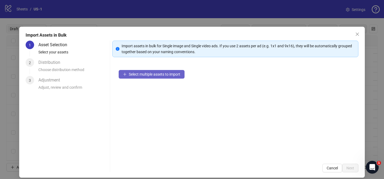
click at [166, 76] on button "Select multiple assets to import" at bounding box center [152, 74] width 66 height 9
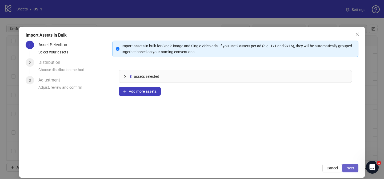
click at [350, 167] on span "Next" at bounding box center [350, 168] width 8 height 4
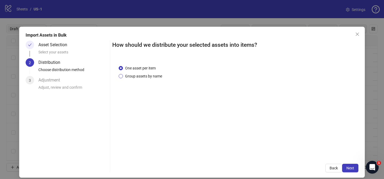
click at [132, 77] on span "Group assets by name" at bounding box center [143, 76] width 41 height 6
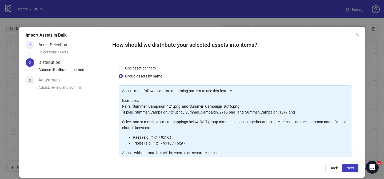
scroll to position [58, 0]
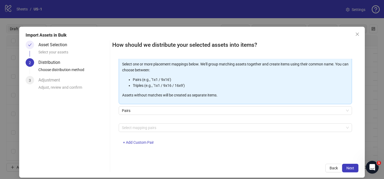
click at [158, 132] on div "Select mapping pairs + Add Custom Pair" at bounding box center [235, 137] width 233 height 28
click at [160, 129] on div at bounding box center [233, 127] width 226 height 7
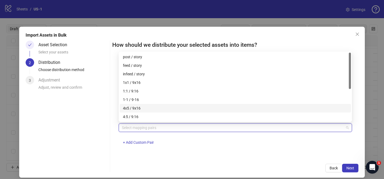
click at [168, 108] on div "4x5 / 9x16" at bounding box center [235, 108] width 225 height 6
click at [349, 166] on span "Next" at bounding box center [350, 168] width 8 height 4
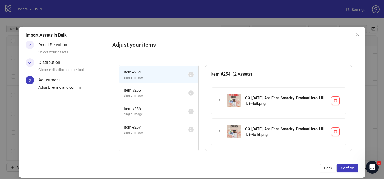
click at [349, 166] on span "Confirm" at bounding box center [347, 168] width 13 height 4
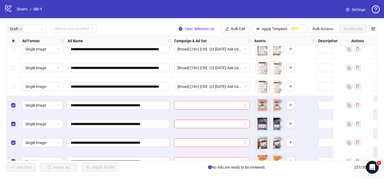
scroll to position [1046, 0]
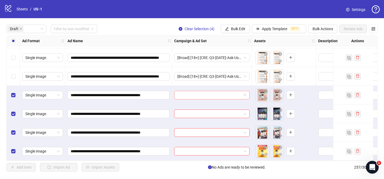
click at [223, 93] on input "search" at bounding box center [209, 95] width 64 height 8
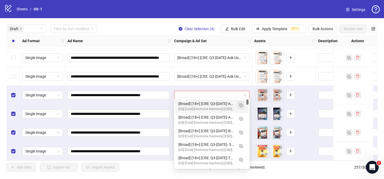
click at [242, 104] on img "button" at bounding box center [241, 105] width 4 height 4
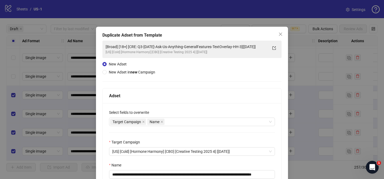
scroll to position [26, 0]
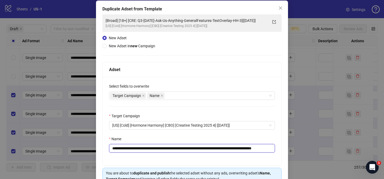
drag, startPoint x: 145, startPoint y: 148, endPoint x: 256, endPoint y: 148, distance: 111.8
click at [256, 148] on input "**********" at bounding box center [192, 148] width 166 height 9
paste input "text"
drag, startPoint x: 254, startPoint y: 148, endPoint x: 275, endPoint y: 148, distance: 21.1
click at [275, 148] on input "**********" at bounding box center [192, 148] width 166 height 9
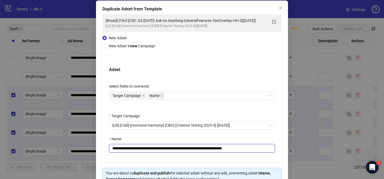
scroll to position [55, 0]
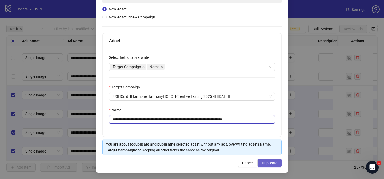
type input "**********"
click at [273, 163] on span "Duplicate" at bounding box center [269, 163] width 15 height 4
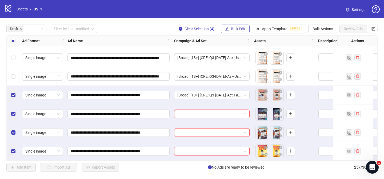
click at [242, 27] on span "Bulk Edit" at bounding box center [238, 29] width 14 height 4
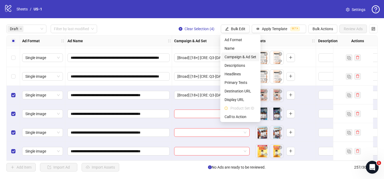
click at [249, 57] on span "Campaign & Ad Set" at bounding box center [241, 57] width 32 height 6
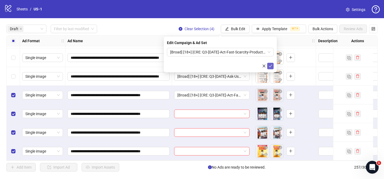
click at [270, 65] on icon "check" at bounding box center [271, 66] width 4 height 4
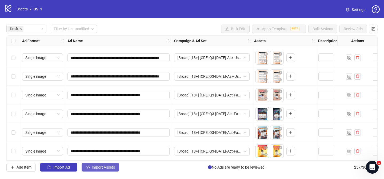
click at [110, 168] on span "Import Assets" at bounding box center [103, 167] width 23 height 4
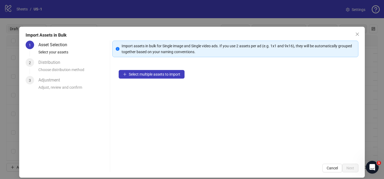
click at [174, 80] on div "Select multiple assets to import" at bounding box center [235, 110] width 246 height 94
click at [174, 77] on button "Select multiple assets to import" at bounding box center [152, 74] width 66 height 9
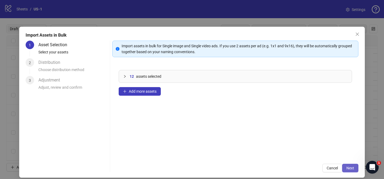
click at [348, 168] on span "Next" at bounding box center [350, 168] width 8 height 4
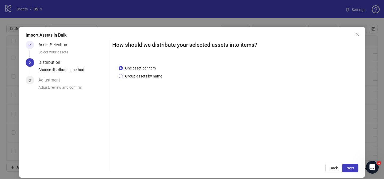
click at [157, 76] on span "Group assets by name" at bounding box center [143, 76] width 41 height 6
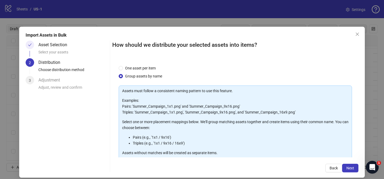
scroll to position [58, 0]
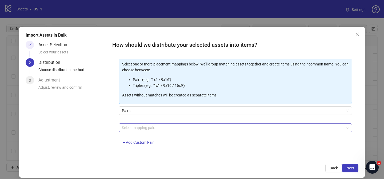
click at [169, 130] on div at bounding box center [233, 127] width 226 height 7
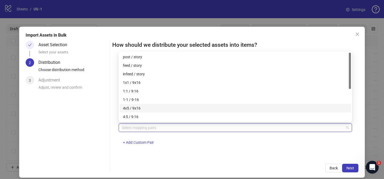
click at [157, 108] on div "4x5 / 9x16" at bounding box center [235, 108] width 225 height 6
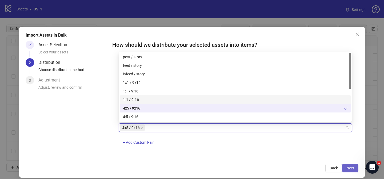
click at [356, 165] on button "Next" at bounding box center [350, 168] width 16 height 9
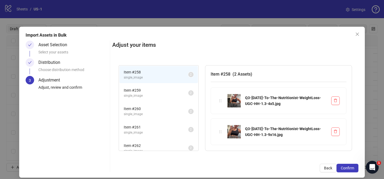
click at [356, 165] on button "Confirm" at bounding box center [348, 168] width 22 height 9
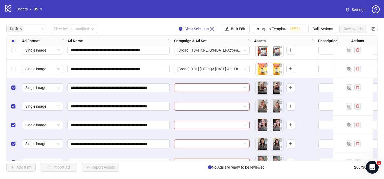
scroll to position [1125, 0]
click at [236, 87] on input "search" at bounding box center [209, 88] width 64 height 8
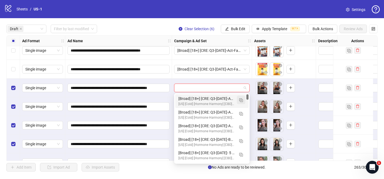
click at [244, 100] on button "button" at bounding box center [241, 99] width 9 height 9
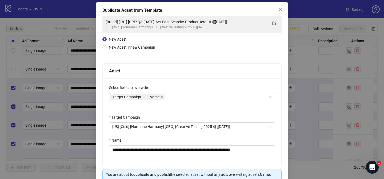
scroll to position [33, 0]
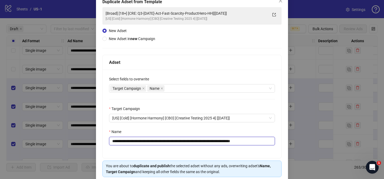
drag, startPoint x: 144, startPoint y: 140, endPoint x: 229, endPoint y: 140, distance: 84.6
click at [229, 140] on input "**********" at bounding box center [192, 141] width 166 height 9
paste input "*****"
drag, startPoint x: 262, startPoint y: 141, endPoint x: 279, endPoint y: 141, distance: 17.1
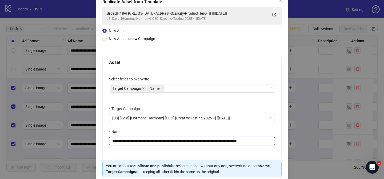
click at [279, 141] on div "**********" at bounding box center [192, 114] width 179 height 88
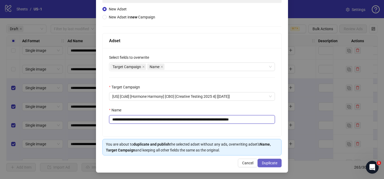
type input "**********"
click at [273, 163] on span "Duplicate" at bounding box center [269, 163] width 15 height 4
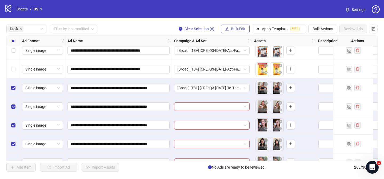
click at [237, 27] on span "Bulk Edit" at bounding box center [238, 29] width 14 height 4
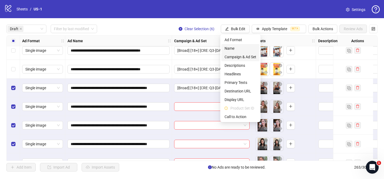
click at [249, 56] on span "Campaign & Ad Set" at bounding box center [241, 57] width 32 height 6
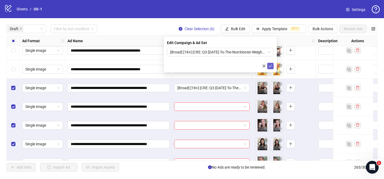
click at [270, 66] on icon "check" at bounding box center [271, 66] width 4 height 4
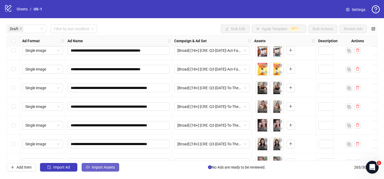
click at [109, 167] on span "Import Assets" at bounding box center [103, 167] width 23 height 4
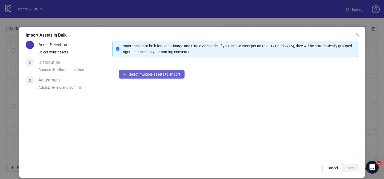
click at [170, 75] on span "Select multiple assets to import" at bounding box center [154, 74] width 51 height 4
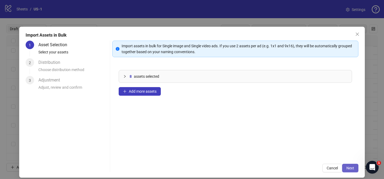
click at [353, 168] on span "Next" at bounding box center [350, 168] width 8 height 4
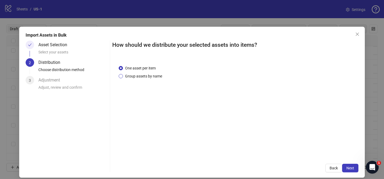
click at [155, 78] on span "Group assets by name" at bounding box center [143, 76] width 41 height 6
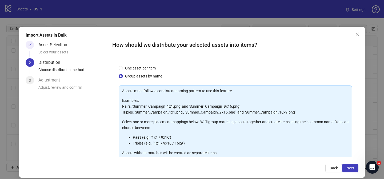
scroll to position [58, 0]
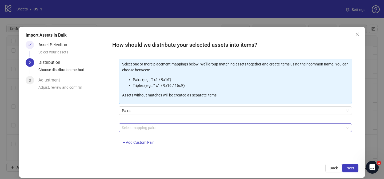
click at [165, 128] on div at bounding box center [233, 127] width 226 height 7
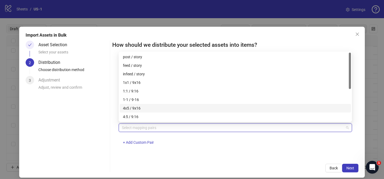
click at [165, 109] on div "4x5 / 9x16" at bounding box center [235, 108] width 225 height 6
click at [352, 168] on span "Next" at bounding box center [350, 168] width 8 height 4
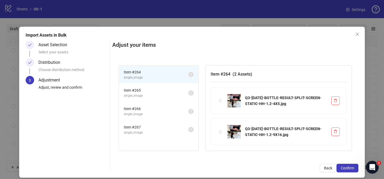
click at [352, 168] on span "Confirm" at bounding box center [347, 168] width 13 height 4
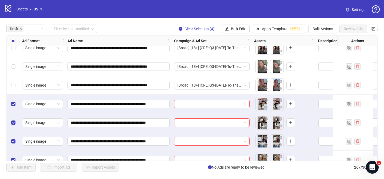
scroll to position [1232, 0]
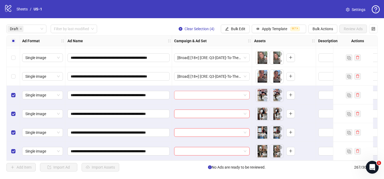
click at [236, 91] on input "search" at bounding box center [209, 95] width 64 height 8
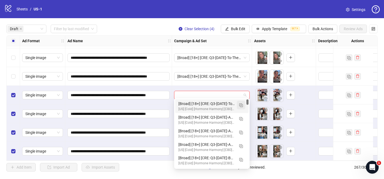
click at [242, 104] on img "button" at bounding box center [241, 105] width 4 height 4
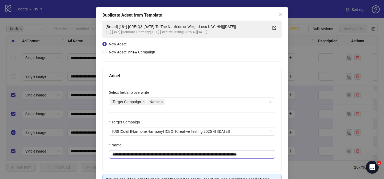
scroll to position [23, 0]
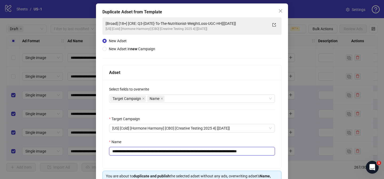
drag, startPoint x: 145, startPoint y: 152, endPoint x: 239, endPoint y: 150, distance: 93.9
click at [239, 150] on input "**********" at bounding box center [192, 151] width 166 height 9
paste input "text"
drag, startPoint x: 262, startPoint y: 152, endPoint x: 275, endPoint y: 150, distance: 13.4
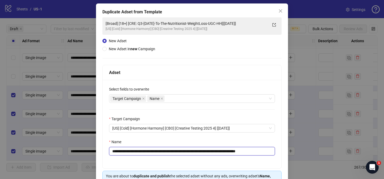
click at [275, 150] on div "**********" at bounding box center [192, 124] width 179 height 88
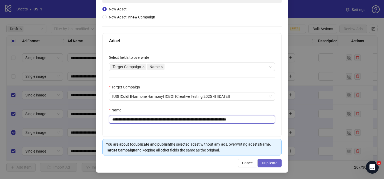
type input "**********"
click at [271, 163] on span "Duplicate" at bounding box center [269, 163] width 15 height 4
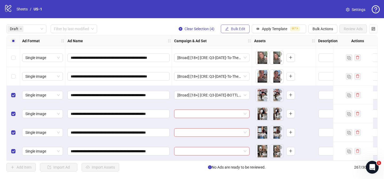
click at [239, 28] on span "Bulk Edit" at bounding box center [238, 29] width 14 height 4
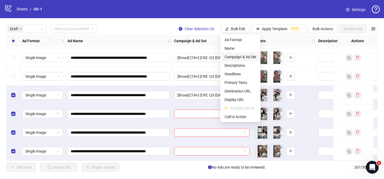
click at [247, 55] on span "Campaign & Ad Set" at bounding box center [241, 57] width 32 height 6
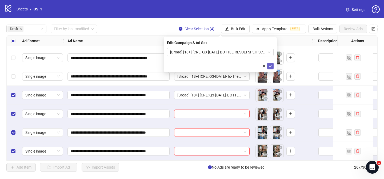
click at [271, 66] on icon "check" at bounding box center [270, 66] width 3 height 3
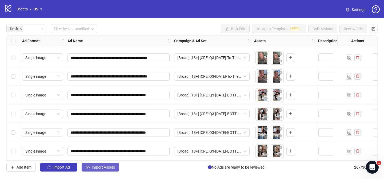
click at [114, 164] on button "Import Assets" at bounding box center [101, 167] width 38 height 9
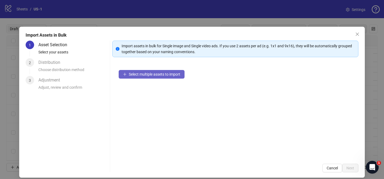
click at [177, 75] on span "Select multiple assets to import" at bounding box center [154, 74] width 51 height 4
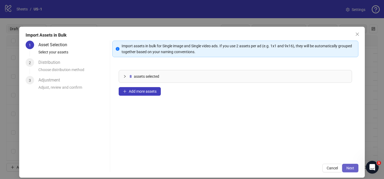
click at [350, 169] on span "Next" at bounding box center [350, 168] width 8 height 4
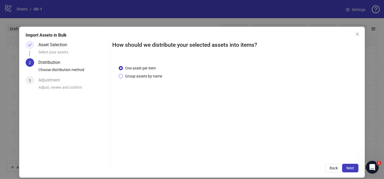
click at [153, 77] on span "Group assets by name" at bounding box center [143, 76] width 41 height 6
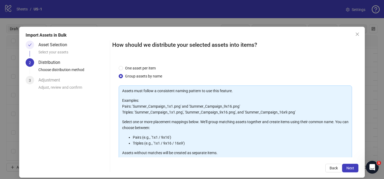
scroll to position [58, 0]
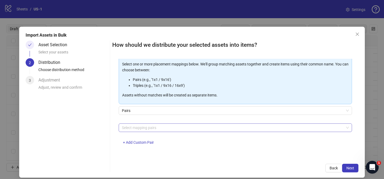
click at [160, 131] on div at bounding box center [233, 127] width 226 height 7
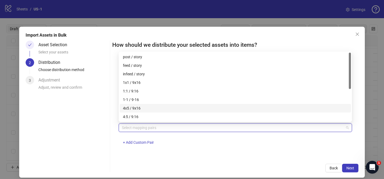
click at [143, 108] on div "4x5 / 9x16" at bounding box center [235, 108] width 225 height 6
click at [357, 166] on button "Next" at bounding box center [350, 168] width 16 height 9
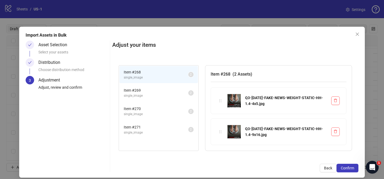
click at [357, 166] on button "Confirm" at bounding box center [348, 168] width 22 height 9
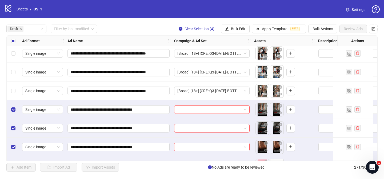
scroll to position [1307, 0]
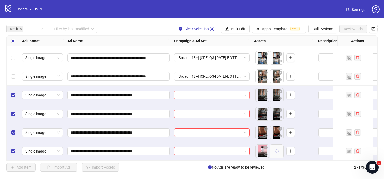
click at [229, 92] on input "search" at bounding box center [209, 95] width 64 height 8
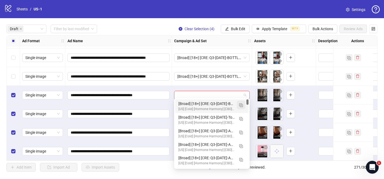
click at [240, 105] on img "button" at bounding box center [241, 105] width 4 height 4
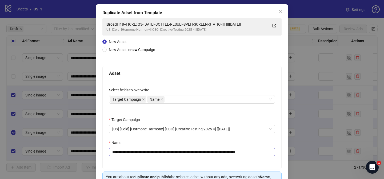
scroll to position [24, 0]
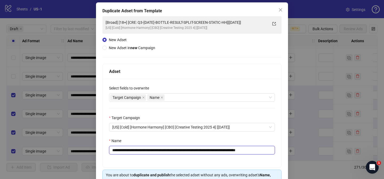
drag, startPoint x: 145, startPoint y: 151, endPoint x: 244, endPoint y: 151, distance: 99.0
click at [244, 151] on input "**********" at bounding box center [192, 150] width 166 height 9
paste input "text"
drag, startPoint x: 251, startPoint y: 150, endPoint x: 281, endPoint y: 150, distance: 30.1
click at [281, 150] on div "**********" at bounding box center [191, 115] width 179 height 103
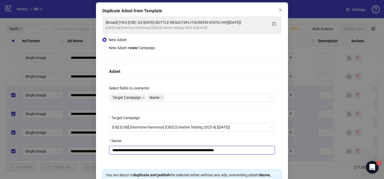
scroll to position [55, 0]
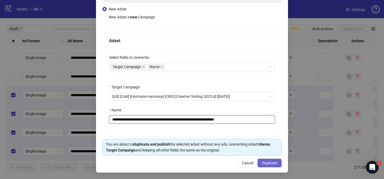
type input "**********"
click at [276, 163] on span "Duplicate" at bounding box center [269, 163] width 15 height 4
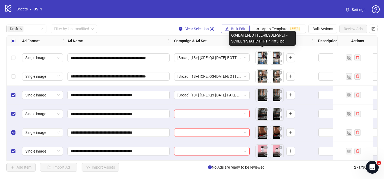
click at [227, 27] on icon "edit" at bounding box center [226, 28] width 3 height 3
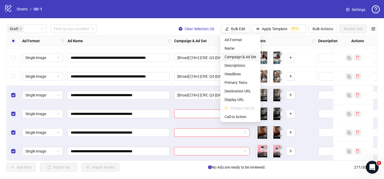
click at [245, 57] on span "Campaign & Ad Set" at bounding box center [241, 57] width 32 height 6
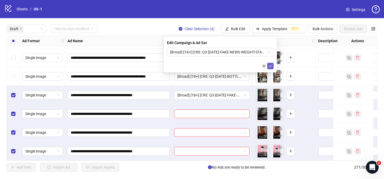
click at [270, 65] on icon "check" at bounding box center [271, 66] width 4 height 4
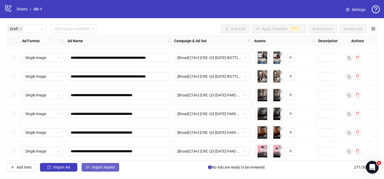
click at [107, 168] on span "Import Assets" at bounding box center [103, 167] width 23 height 4
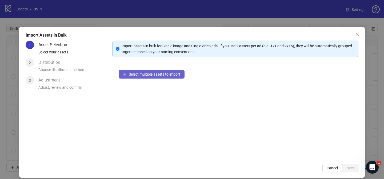
click at [173, 76] on span "Select multiple assets to import" at bounding box center [154, 74] width 51 height 4
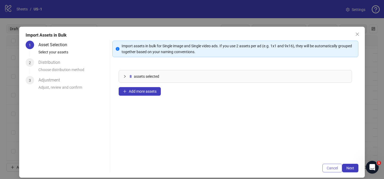
click at [340, 170] on button "Cancel" at bounding box center [332, 168] width 20 height 9
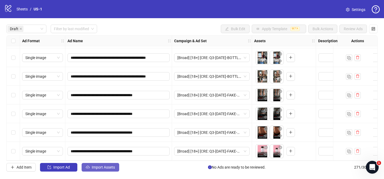
click at [113, 171] on button "Import Assets" at bounding box center [101, 167] width 38 height 9
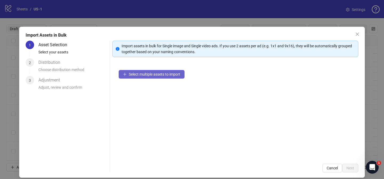
click at [174, 76] on span "Select multiple assets to import" at bounding box center [154, 74] width 51 height 4
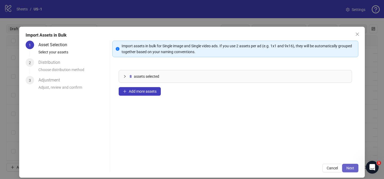
click at [354, 168] on span "Next" at bounding box center [350, 168] width 8 height 4
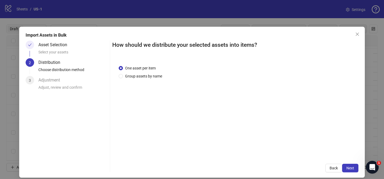
click at [152, 72] on div "One asset per item Group assets by name" at bounding box center [142, 72] width 46 height 14
click at [152, 75] on span "Group assets by name" at bounding box center [143, 76] width 41 height 6
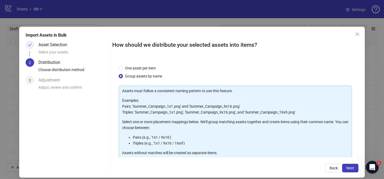
scroll to position [58, 0]
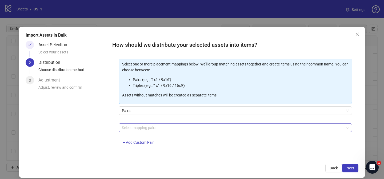
click at [158, 125] on div at bounding box center [233, 127] width 226 height 7
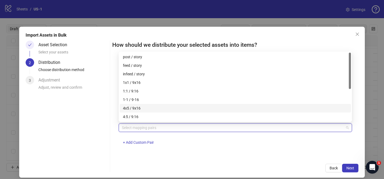
click at [158, 106] on div "4x5 / 9x16" at bounding box center [235, 108] width 225 height 6
click at [349, 169] on span "Next" at bounding box center [350, 168] width 8 height 4
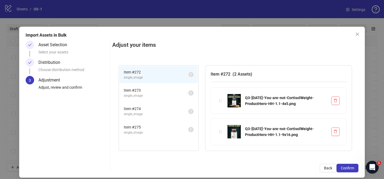
click at [349, 169] on span "Confirm" at bounding box center [347, 168] width 13 height 4
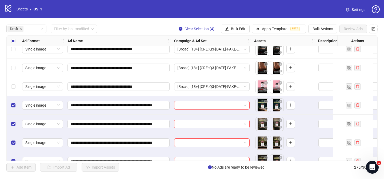
scroll to position [1382, 0]
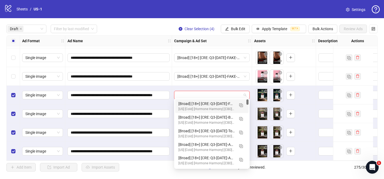
click at [204, 92] on input "search" at bounding box center [209, 95] width 64 height 8
click at [240, 103] on img "button" at bounding box center [241, 105] width 4 height 4
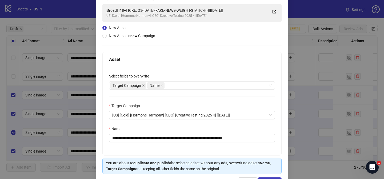
scroll to position [39, 0]
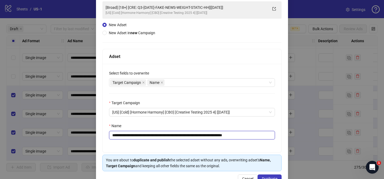
click at [145, 133] on input "**********" at bounding box center [192, 135] width 166 height 9
click at [145, 135] on input "**********" at bounding box center [192, 135] width 166 height 9
drag, startPoint x: 145, startPoint y: 135, endPoint x: 225, endPoint y: 134, distance: 79.8
click at [225, 134] on input "**********" at bounding box center [192, 135] width 166 height 9
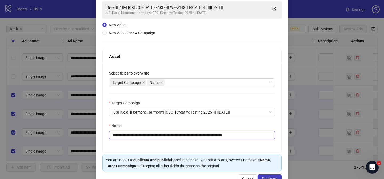
paste input "**********"
drag, startPoint x: 261, startPoint y: 135, endPoint x: 280, endPoint y: 135, distance: 19.5
click at [280, 135] on div "**********" at bounding box center [192, 108] width 179 height 88
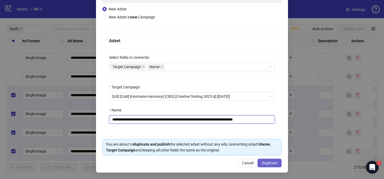
type input "**********"
click at [264, 167] on button "Duplicate" at bounding box center [270, 162] width 24 height 9
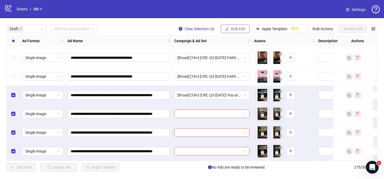
click at [237, 29] on span "Bulk Edit" at bounding box center [238, 29] width 14 height 4
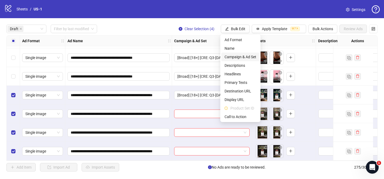
click at [246, 54] on span "Campaign & Ad Set" at bounding box center [241, 57] width 32 height 6
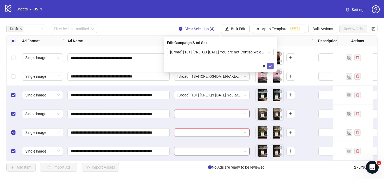
click at [269, 65] on icon "check" at bounding box center [271, 66] width 4 height 4
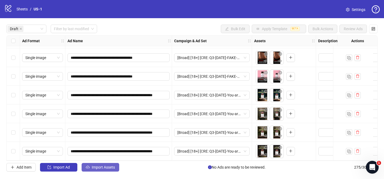
click at [103, 169] on button "Import Assets" at bounding box center [101, 167] width 38 height 9
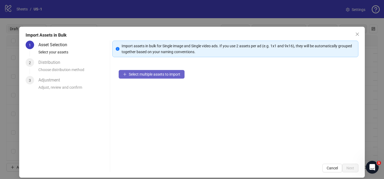
click at [167, 75] on span "Select multiple assets to import" at bounding box center [154, 74] width 51 height 4
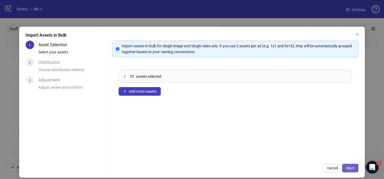
click at [352, 169] on span "Next" at bounding box center [350, 168] width 8 height 4
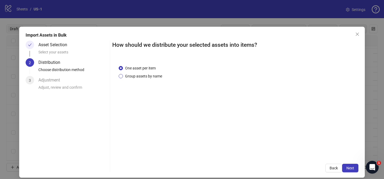
click at [154, 74] on span "Group assets by name" at bounding box center [143, 76] width 41 height 6
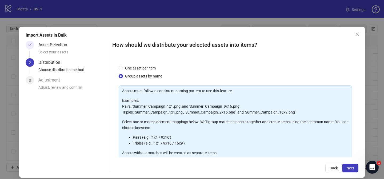
scroll to position [58, 0]
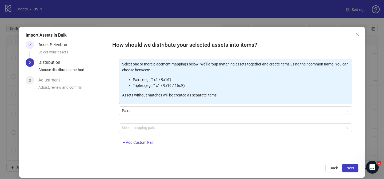
click at [159, 123] on div "Assets must follow a consistent naming pattern to use this feature. Examples: P…" at bounding box center [235, 89] width 233 height 123
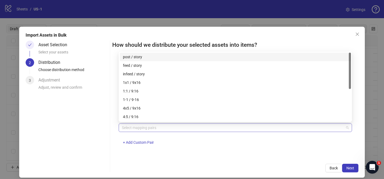
click at [159, 126] on div at bounding box center [233, 127] width 226 height 7
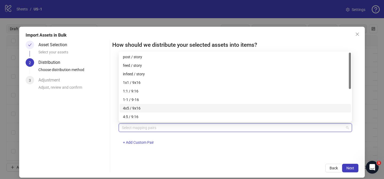
click at [160, 103] on div "1-1 / 9-16" at bounding box center [235, 99] width 231 height 9
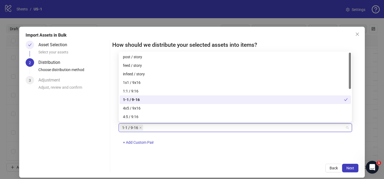
click at [160, 103] on div "1-1 / 9-16" at bounding box center [235, 99] width 231 height 9
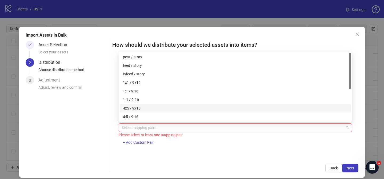
click at [160, 108] on div "4x5 / 9x16" at bounding box center [235, 108] width 225 height 6
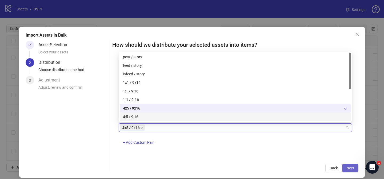
click at [353, 169] on span "Next" at bounding box center [350, 168] width 8 height 4
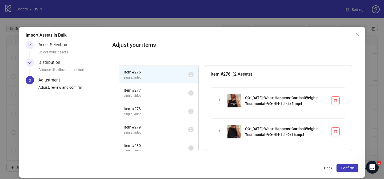
click at [353, 169] on span "Confirm" at bounding box center [347, 168] width 13 height 4
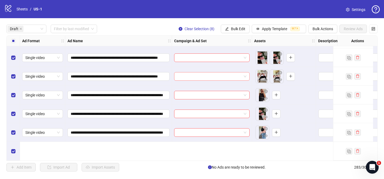
scroll to position [1482, 0]
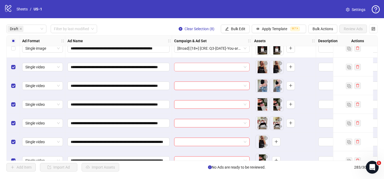
click at [205, 63] on input "search" at bounding box center [209, 67] width 64 height 8
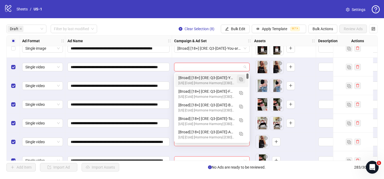
click at [242, 79] on img "button" at bounding box center [241, 79] width 4 height 4
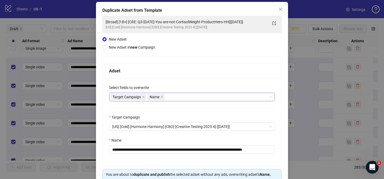
scroll to position [37, 0]
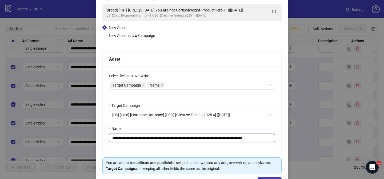
drag, startPoint x: 145, startPoint y: 137, endPoint x: 246, endPoint y: 139, distance: 101.4
click at [246, 139] on input "**********" at bounding box center [192, 137] width 166 height 9
paste input "****"
drag, startPoint x: 260, startPoint y: 139, endPoint x: 277, endPoint y: 139, distance: 17.1
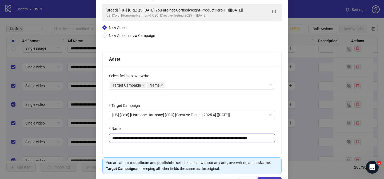
click at [277, 139] on div "**********" at bounding box center [192, 110] width 179 height 88
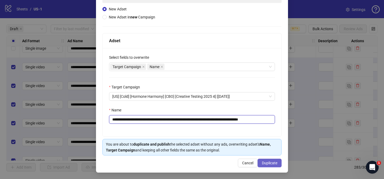
type input "**********"
click at [272, 161] on span "Duplicate" at bounding box center [269, 163] width 15 height 4
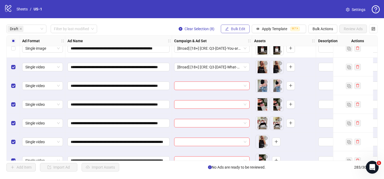
click at [239, 29] on span "Bulk Edit" at bounding box center [238, 29] width 14 height 4
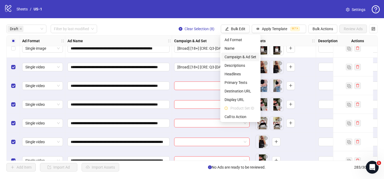
click at [246, 54] on span "Campaign & Ad Set" at bounding box center [241, 57] width 32 height 6
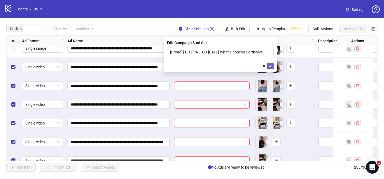
click at [271, 67] on icon "check" at bounding box center [271, 66] width 4 height 4
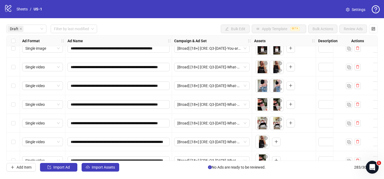
scroll to position [1531, 0]
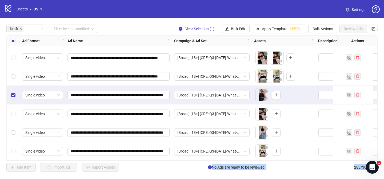
click at [15, 148] on div "Select row 88" at bounding box center [13, 151] width 13 height 19
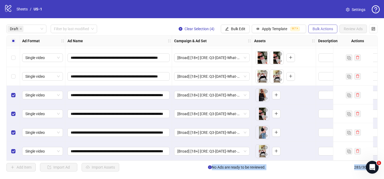
click at [322, 28] on span "Bulk Actions" at bounding box center [323, 29] width 21 height 4
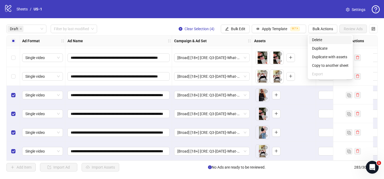
click at [328, 42] on span "Delete" at bounding box center [330, 40] width 37 height 6
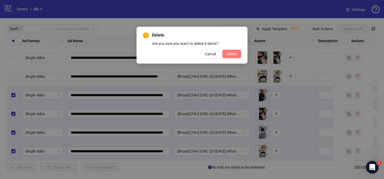
click at [237, 54] on span "Delete" at bounding box center [232, 54] width 10 height 4
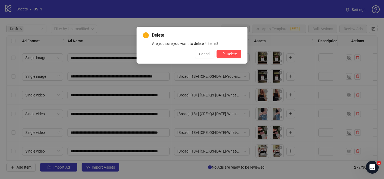
scroll to position [1456, 0]
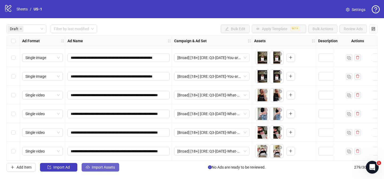
click at [108, 169] on span "Import Assets" at bounding box center [103, 167] width 23 height 4
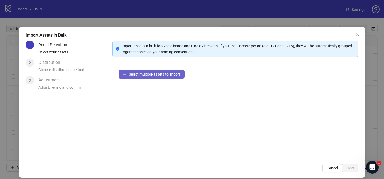
click at [175, 72] on span "Select multiple assets to import" at bounding box center [154, 74] width 51 height 4
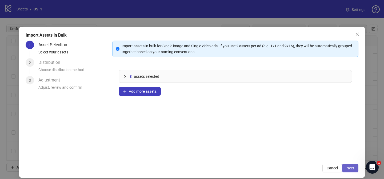
click at [348, 166] on span "Next" at bounding box center [350, 168] width 8 height 4
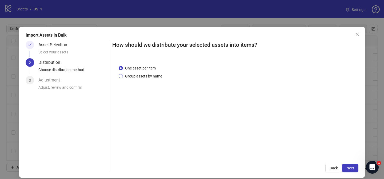
click at [149, 78] on span "Group assets by name" at bounding box center [143, 76] width 41 height 6
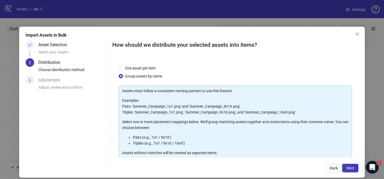
scroll to position [58, 0]
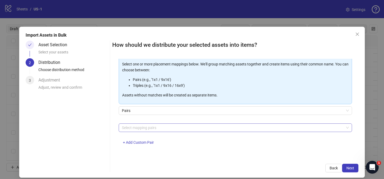
click at [159, 129] on div at bounding box center [233, 127] width 226 height 7
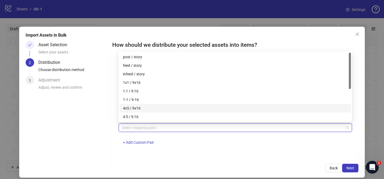
click at [148, 107] on div "4x5 / 9x16" at bounding box center [235, 108] width 225 height 6
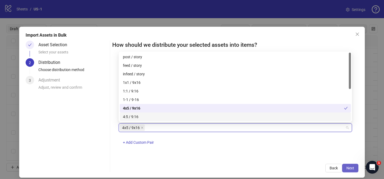
click at [354, 165] on button "Next" at bounding box center [350, 168] width 16 height 9
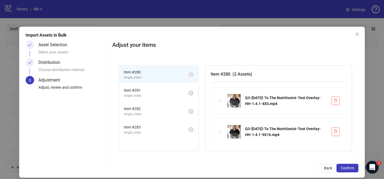
click at [354, 165] on button "Confirm" at bounding box center [348, 168] width 22 height 9
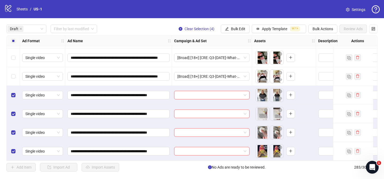
scroll to position [1531, 0]
click at [207, 92] on input "search" at bounding box center [209, 95] width 64 height 8
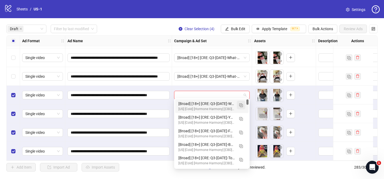
click at [243, 106] on button "button" at bounding box center [241, 105] width 9 height 9
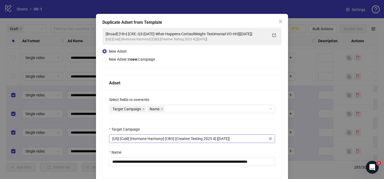
scroll to position [17, 0]
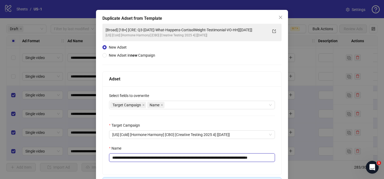
drag, startPoint x: 145, startPoint y: 157, endPoint x: 254, endPoint y: 158, distance: 109.9
click at [254, 158] on input "**********" at bounding box center [192, 157] width 166 height 9
paste input "text"
paste input "**********"
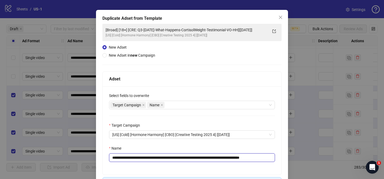
drag, startPoint x: 261, startPoint y: 158, endPoint x: 285, endPoint y: 158, distance: 23.2
click at [285, 158] on div "**********" at bounding box center [192, 110] width 192 height 201
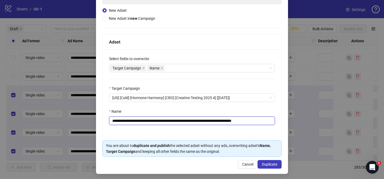
scroll to position [55, 0]
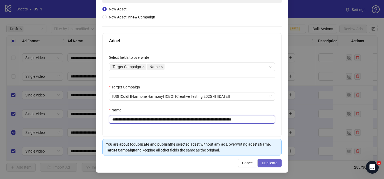
type input "**********"
click at [268, 163] on span "Duplicate" at bounding box center [269, 163] width 15 height 4
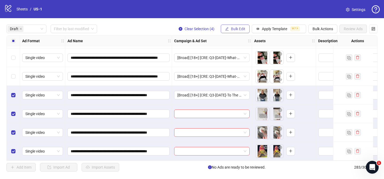
click at [241, 28] on span "Bulk Edit" at bounding box center [238, 29] width 14 height 4
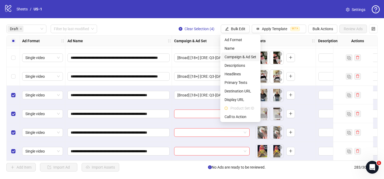
click at [250, 57] on span "Campaign & Ad Set" at bounding box center [241, 57] width 32 height 6
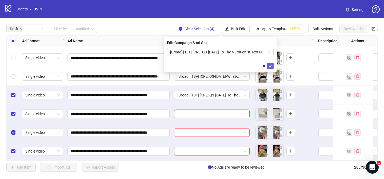
click at [270, 65] on icon "check" at bounding box center [271, 66] width 4 height 4
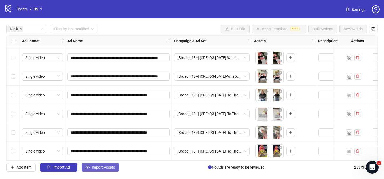
click at [111, 166] on span "Import Assets" at bounding box center [103, 167] width 23 height 4
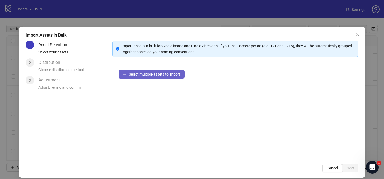
click at [169, 77] on button "Select multiple assets to import" at bounding box center [152, 74] width 66 height 9
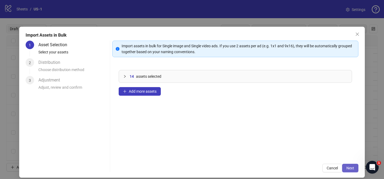
click at [350, 167] on span "Next" at bounding box center [350, 168] width 8 height 4
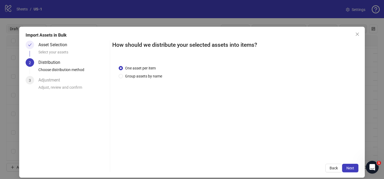
click at [141, 80] on div "One asset per item Group assets by name" at bounding box center [235, 108] width 246 height 99
click at [141, 75] on span "Group assets by name" at bounding box center [143, 76] width 41 height 6
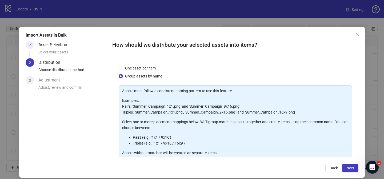
scroll to position [58, 0]
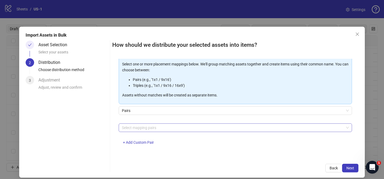
click at [152, 128] on div at bounding box center [233, 127] width 226 height 7
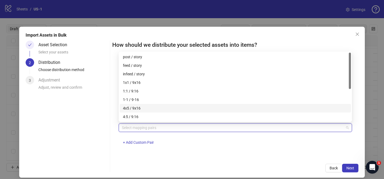
click at [156, 109] on div "4x5 / 9x16" at bounding box center [235, 108] width 225 height 6
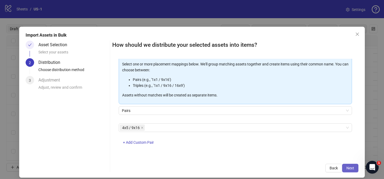
click at [358, 164] on button "Next" at bounding box center [350, 168] width 16 height 9
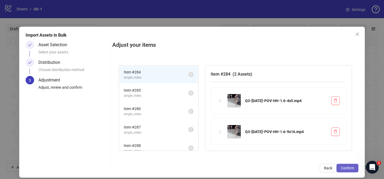
click at [355, 167] on button "Confirm" at bounding box center [348, 168] width 22 height 9
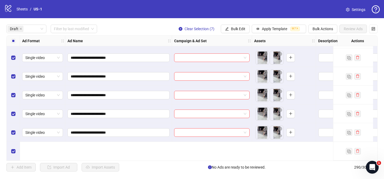
scroll to position [1608, 0]
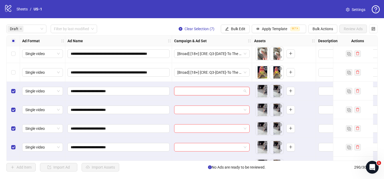
click at [214, 91] on input "search" at bounding box center [209, 91] width 64 height 8
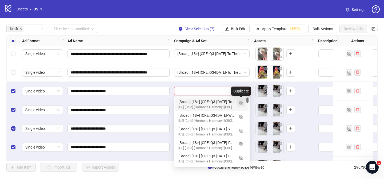
click at [241, 106] on button "button" at bounding box center [241, 103] width 9 height 9
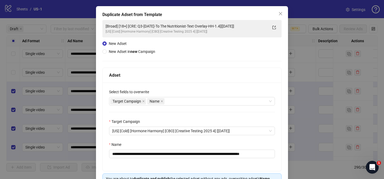
scroll to position [32, 0]
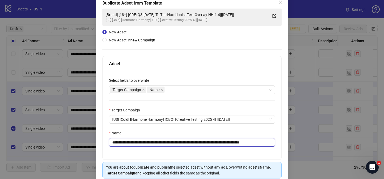
drag, startPoint x: 145, startPoint y: 143, endPoint x: 237, endPoint y: 143, distance: 91.8
click at [237, 143] on input "**********" at bounding box center [192, 142] width 166 height 9
paste input "text"
drag, startPoint x: 212, startPoint y: 143, endPoint x: 238, endPoint y: 143, distance: 26.4
click at [238, 143] on input "**********" at bounding box center [192, 142] width 166 height 9
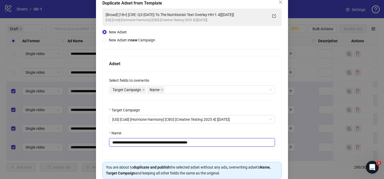
scroll to position [55, 0]
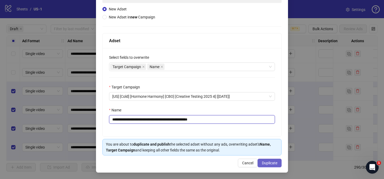
type input "**********"
click at [268, 163] on span "Duplicate" at bounding box center [269, 163] width 15 height 4
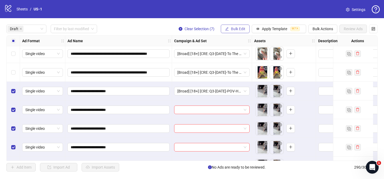
click at [229, 32] on button "Bulk Edit" at bounding box center [235, 29] width 29 height 9
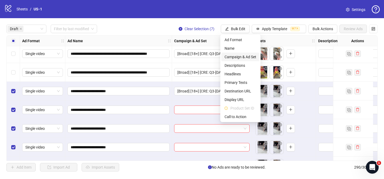
click at [242, 56] on span "Campaign & Ad Set" at bounding box center [241, 57] width 32 height 6
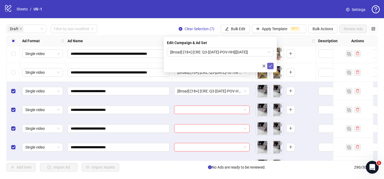
click at [271, 65] on icon "check" at bounding box center [271, 66] width 4 height 4
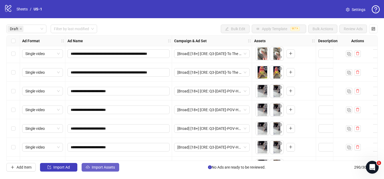
click at [108, 163] on button "Import Assets" at bounding box center [101, 167] width 38 height 9
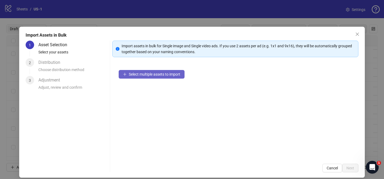
click at [180, 74] on span "Select multiple assets to import" at bounding box center [154, 74] width 51 height 4
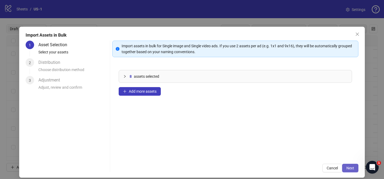
click at [349, 167] on span "Next" at bounding box center [350, 168] width 8 height 4
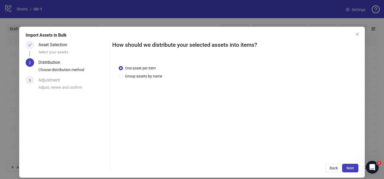
click at [148, 79] on div "One asset per item Group assets by name" at bounding box center [235, 108] width 246 height 99
click at [148, 77] on span "Group assets by name" at bounding box center [143, 76] width 41 height 6
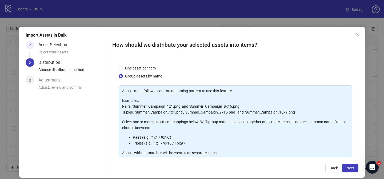
scroll to position [58, 0]
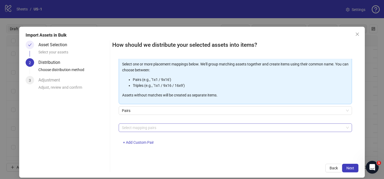
click at [151, 128] on div at bounding box center [233, 127] width 226 height 7
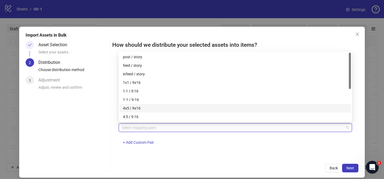
click at [158, 106] on div "4x5 / 9x16" at bounding box center [235, 108] width 225 height 6
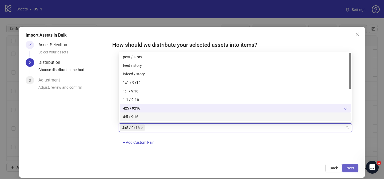
click at [350, 170] on button "Next" at bounding box center [350, 168] width 16 height 9
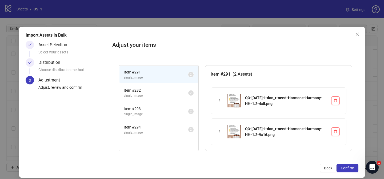
click at [350, 170] on button "Confirm" at bounding box center [348, 168] width 22 height 9
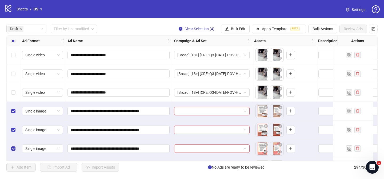
scroll to position [1736, 0]
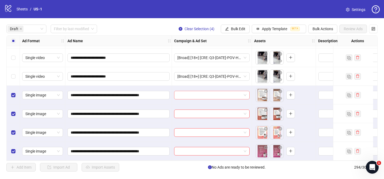
click at [215, 93] on input "search" at bounding box center [209, 95] width 64 height 8
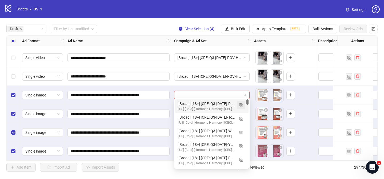
click at [240, 104] on img "button" at bounding box center [241, 105] width 4 height 4
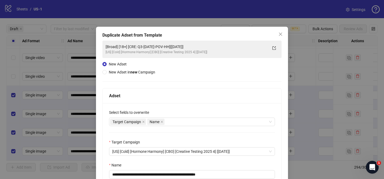
scroll to position [14, 0]
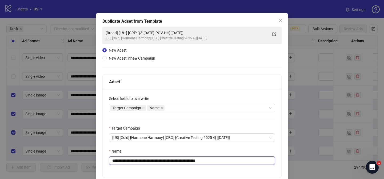
drag, startPoint x: 144, startPoint y: 161, endPoint x: 186, endPoint y: 161, distance: 41.3
click at [186, 161] on input "**********" at bounding box center [192, 160] width 166 height 9
paste input "**********"
drag, startPoint x: 255, startPoint y: 162, endPoint x: 276, endPoint y: 162, distance: 21.3
click at [276, 162] on div "**********" at bounding box center [192, 133] width 179 height 88
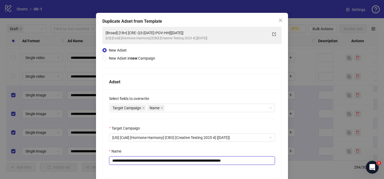
scroll to position [55, 0]
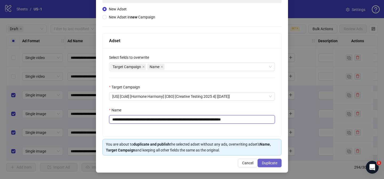
type input "**********"
click at [269, 162] on span "Duplicate" at bounding box center [269, 163] width 15 height 4
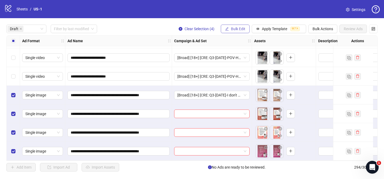
click at [237, 28] on span "Bulk Edit" at bounding box center [238, 29] width 14 height 4
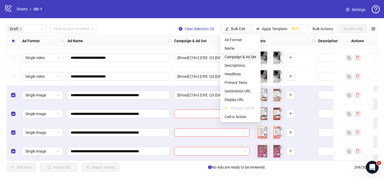
click at [248, 55] on span "Campaign & Ad Set" at bounding box center [241, 57] width 32 height 6
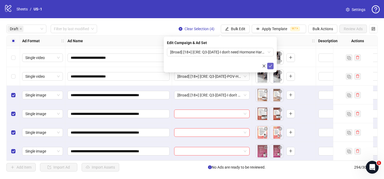
click at [270, 67] on span "submit" at bounding box center [271, 66] width 4 height 4
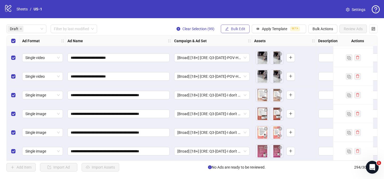
click at [238, 27] on span "Bulk Edit" at bounding box center [238, 29] width 14 height 4
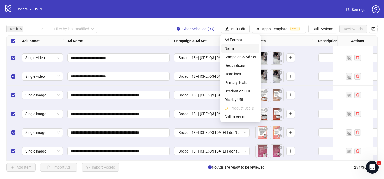
click at [231, 50] on span "Name" at bounding box center [241, 48] width 32 height 6
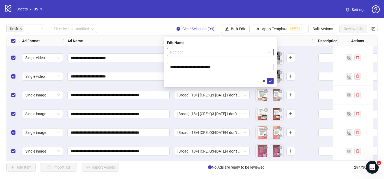
click at [230, 50] on span "Replace" at bounding box center [220, 52] width 100 height 8
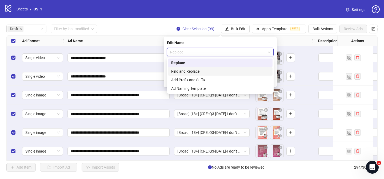
click at [212, 75] on div "Replace Find and Replace Add Prefix and Suffix Ad Naming Template" at bounding box center [220, 75] width 105 height 34
click at [210, 79] on div "Add Prefix and Suffix" at bounding box center [220, 80] width 98 height 6
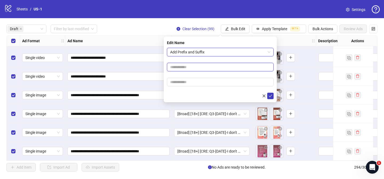
click at [206, 70] on input "text" at bounding box center [220, 67] width 107 height 9
paste input "**********"
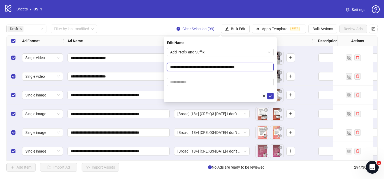
click at [223, 66] on input "**********" at bounding box center [220, 67] width 107 height 9
type input "**********"
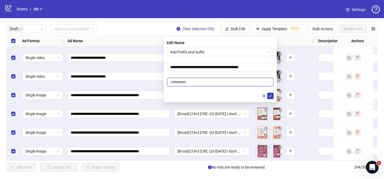
click at [232, 80] on input "text" at bounding box center [220, 82] width 107 height 9
paste input "**********"
type input "**********"
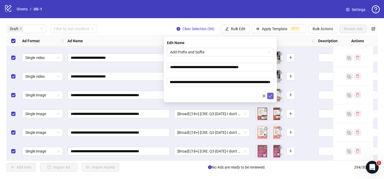
click at [272, 96] on icon "check" at bounding box center [271, 96] width 4 height 4
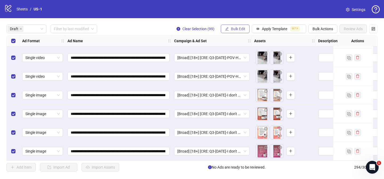
click at [236, 29] on span "Bulk Edit" at bounding box center [238, 29] width 14 height 4
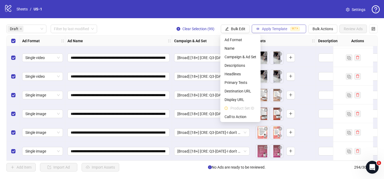
click at [273, 29] on span "Apply Template" at bounding box center [274, 29] width 25 height 4
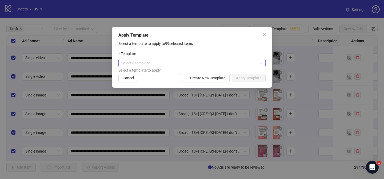
click at [228, 62] on input "search" at bounding box center [190, 63] width 136 height 8
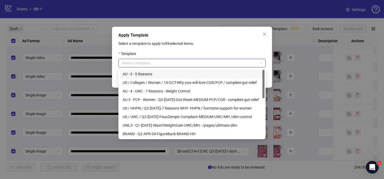
click at [236, 22] on div "Apply Template Select a template to apply to 99 selected items: Template Select…" at bounding box center [192, 89] width 384 height 179
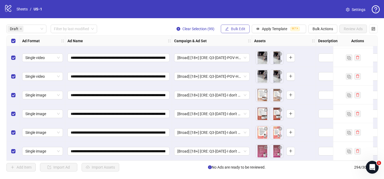
click at [239, 29] on span "Bulk Edit" at bounding box center [238, 29] width 14 height 4
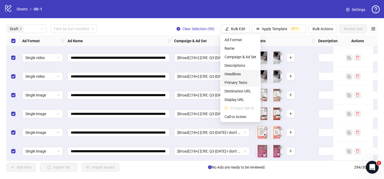
click at [244, 80] on span "Primary Texts" at bounding box center [241, 82] width 32 height 6
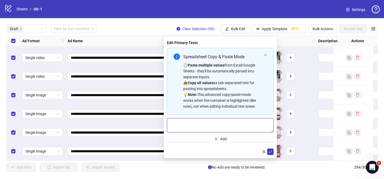
click at [232, 126] on textarea "Multi-text input container - paste or copy values" at bounding box center [220, 125] width 107 height 14
paste textarea "**********"
type textarea "**********"
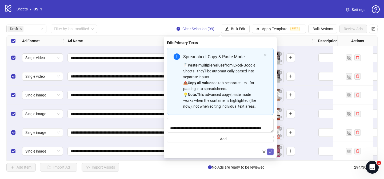
click at [270, 153] on icon "check" at bounding box center [271, 152] width 4 height 4
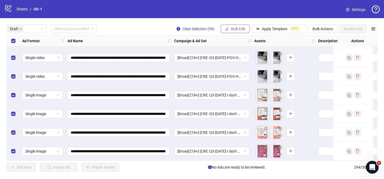
click at [236, 27] on span "Bulk Edit" at bounding box center [238, 29] width 14 height 4
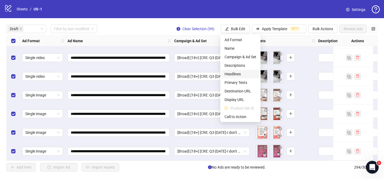
click at [244, 73] on span "Headlines" at bounding box center [241, 74] width 32 height 6
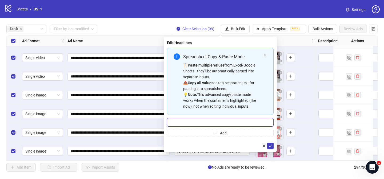
click at [246, 120] on input "Multi-input container - paste or copy values" at bounding box center [220, 122] width 107 height 9
paste input "**********"
type input "**********"
click at [273, 145] on button "submit" at bounding box center [270, 145] width 6 height 6
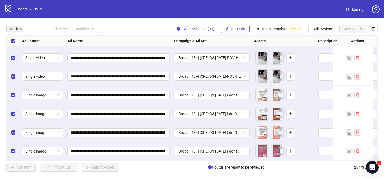
click at [238, 29] on span "Bulk Edit" at bounding box center [238, 29] width 14 height 4
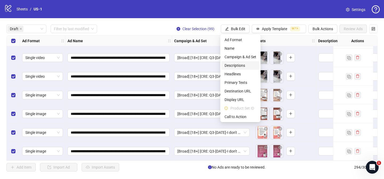
click at [241, 68] on span "Descriptions" at bounding box center [241, 65] width 32 height 6
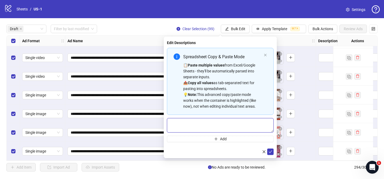
click at [243, 120] on textarea "Multi-text input container - paste or copy values" at bounding box center [220, 125] width 107 height 14
click at [272, 153] on icon "check" at bounding box center [271, 152] width 4 height 4
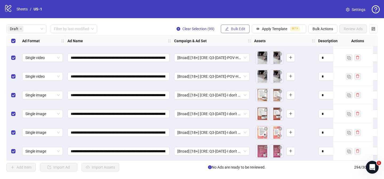
click at [233, 29] on span "Bulk Edit" at bounding box center [238, 29] width 14 height 4
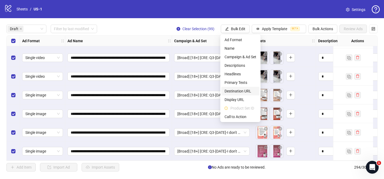
click at [250, 91] on span "Destination URL" at bounding box center [241, 91] width 32 height 6
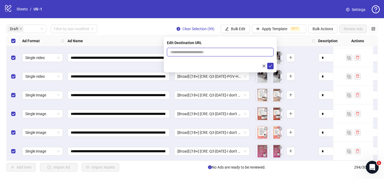
click at [259, 53] on input "text" at bounding box center [218, 52] width 96 height 6
paste input "**********"
type input "**********"
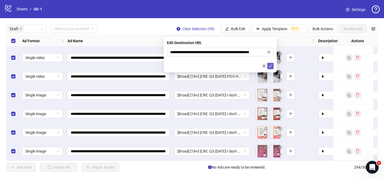
click at [272, 65] on icon "check" at bounding box center [271, 66] width 4 height 4
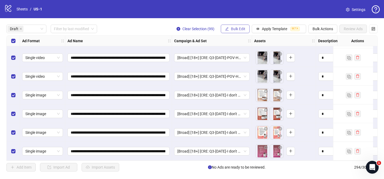
click at [237, 31] on button "Bulk Edit" at bounding box center [235, 29] width 29 height 9
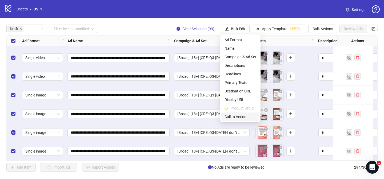
click at [243, 115] on span "Call to Action" at bounding box center [241, 117] width 32 height 6
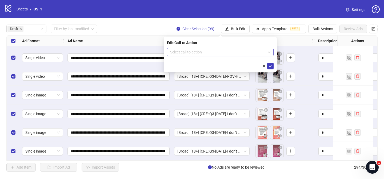
click at [233, 54] on input "search" at bounding box center [217, 52] width 95 height 8
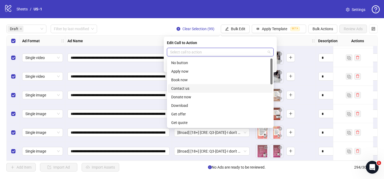
scroll to position [111, 0]
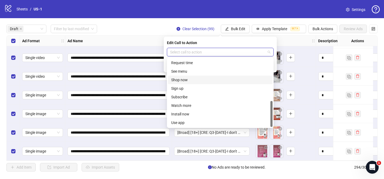
click at [208, 77] on div "Shop now" at bounding box center [220, 80] width 98 height 6
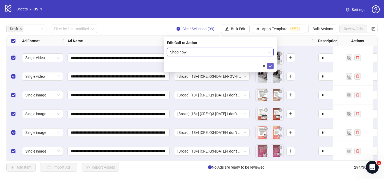
click at [271, 67] on span "submit" at bounding box center [271, 66] width 4 height 4
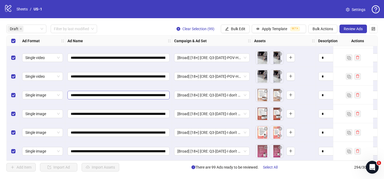
scroll to position [1727, 0]
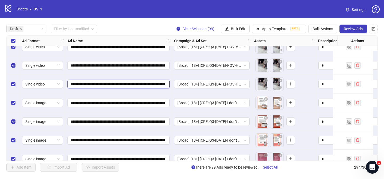
click at [123, 85] on input "**********" at bounding box center [118, 84] width 95 height 6
type input "**********"
click at [122, 85] on input "**********" at bounding box center [118, 84] width 95 height 6
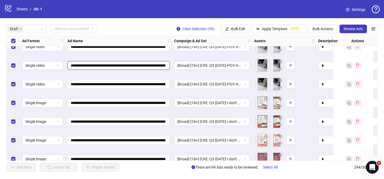
click at [125, 65] on input "**********" at bounding box center [118, 65] width 95 height 6
paste input "text"
type input "**********"
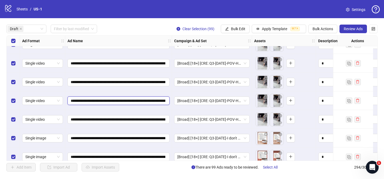
scroll to position [1687, 0]
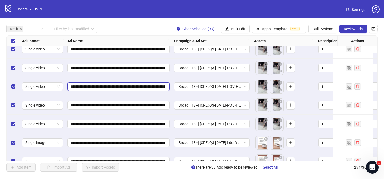
click at [122, 85] on input "**********" at bounding box center [118, 86] width 95 height 6
paste input "text"
type input "**********"
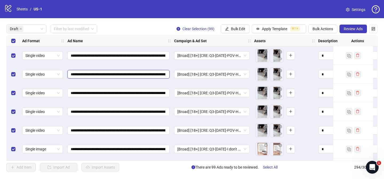
click at [126, 75] on input "**********" at bounding box center [118, 74] width 95 height 6
paste input "text"
type input "**********"
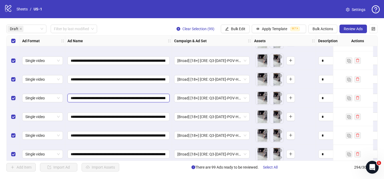
scroll to position [1646, 0]
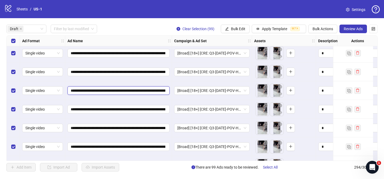
click at [126, 89] on input "**********" at bounding box center [118, 90] width 95 height 6
paste input "text"
type input "**********"
click at [125, 72] on input "**********" at bounding box center [118, 72] width 95 height 6
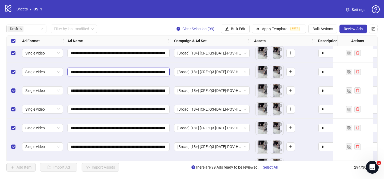
click at [125, 72] on input "**********" at bounding box center [118, 72] width 95 height 6
paste input "text"
type input "**********"
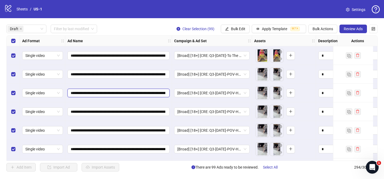
scroll to position [1620, 0]
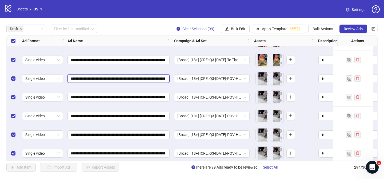
click at [125, 76] on input "**********" at bounding box center [118, 78] width 95 height 6
paste input "text"
type input "**********"
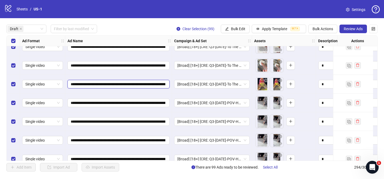
click at [125, 83] on input "**********" at bounding box center [118, 84] width 95 height 6
paste input "text"
type input "**********"
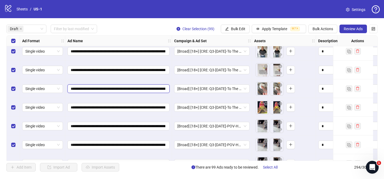
click at [124, 87] on input "**********" at bounding box center [118, 89] width 95 height 6
paste input "text"
type input "**********"
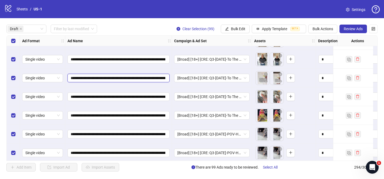
click at [124, 79] on input "**********" at bounding box center [118, 78] width 95 height 6
paste input "text"
type input "**********"
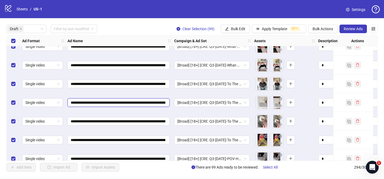
scroll to position [1540, 0]
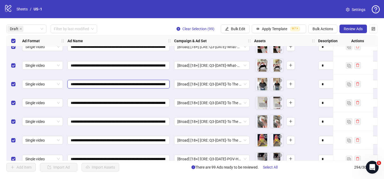
click at [123, 81] on input "**********" at bounding box center [118, 84] width 95 height 6
click at [125, 87] on input "**********" at bounding box center [118, 84] width 95 height 6
paste input "text"
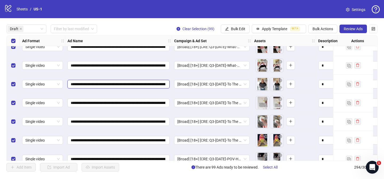
type input "**********"
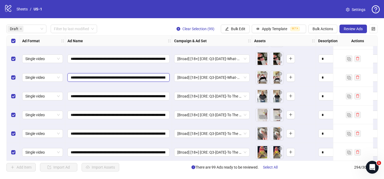
click at [124, 77] on input "**********" at bounding box center [118, 77] width 95 height 6
paste input "text"
type input "**********"
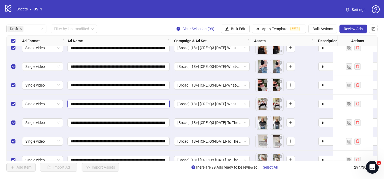
scroll to position [1493, 0]
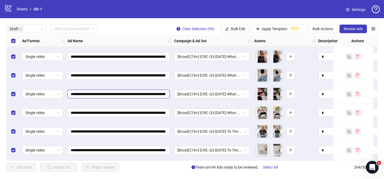
click at [126, 93] on input "**********" at bounding box center [118, 94] width 95 height 6
paste input "text"
type input "**********"
click at [126, 71] on div "**********" at bounding box center [118, 75] width 107 height 19
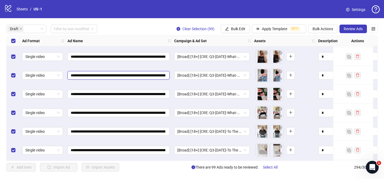
click at [126, 77] on input "**********" at bounding box center [118, 75] width 95 height 6
paste input "text"
type input "**********"
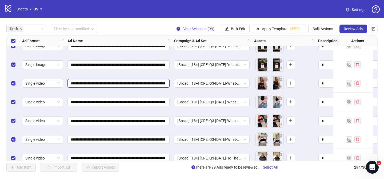
click at [126, 85] on input "**********" at bounding box center [118, 83] width 95 height 6
paste input "text"
type input "**********"
click at [145, 27] on div "Draft Filter by last modified Clear Selection (99) Bulk Edit Apply Template BET…" at bounding box center [191, 29] width 371 height 9
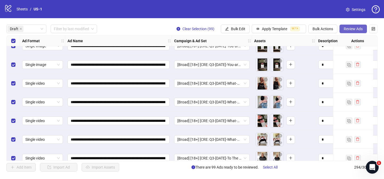
click at [350, 29] on span "Review Ads" at bounding box center [353, 29] width 19 height 4
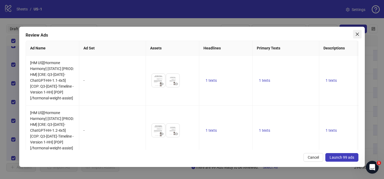
click at [355, 35] on icon "close" at bounding box center [357, 34] width 4 height 4
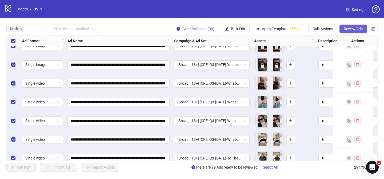
click at [351, 27] on span "Review Ads" at bounding box center [353, 29] width 19 height 4
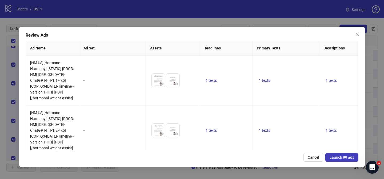
click at [348, 160] on button "Launch 99 ads" at bounding box center [341, 157] width 33 height 9
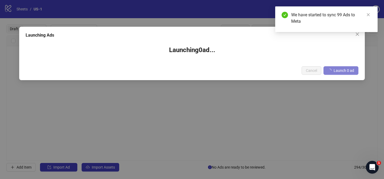
scroll to position [0, 0]
